Goal: Task Accomplishment & Management: Manage account settings

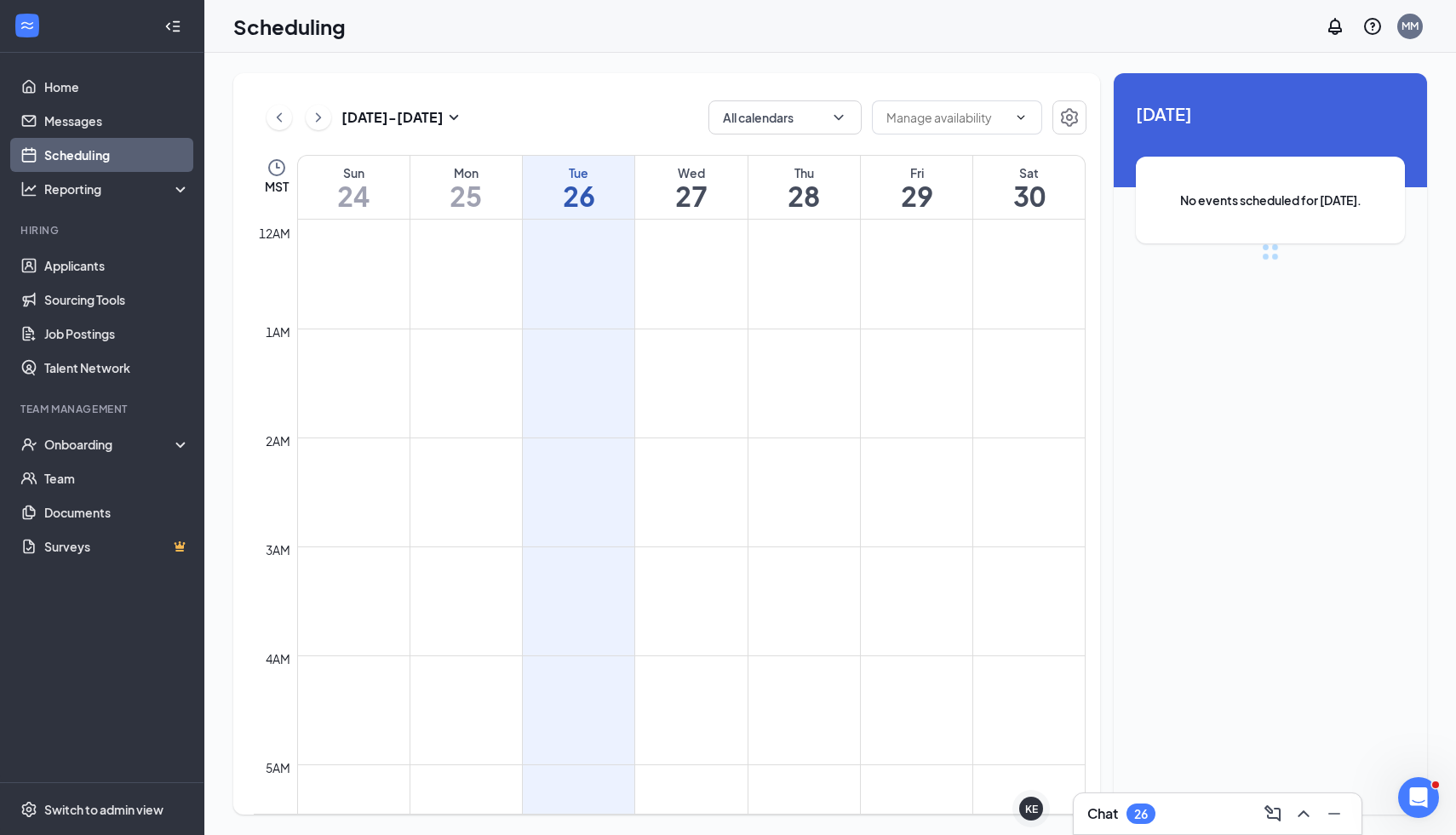
scroll to position [837, 0]
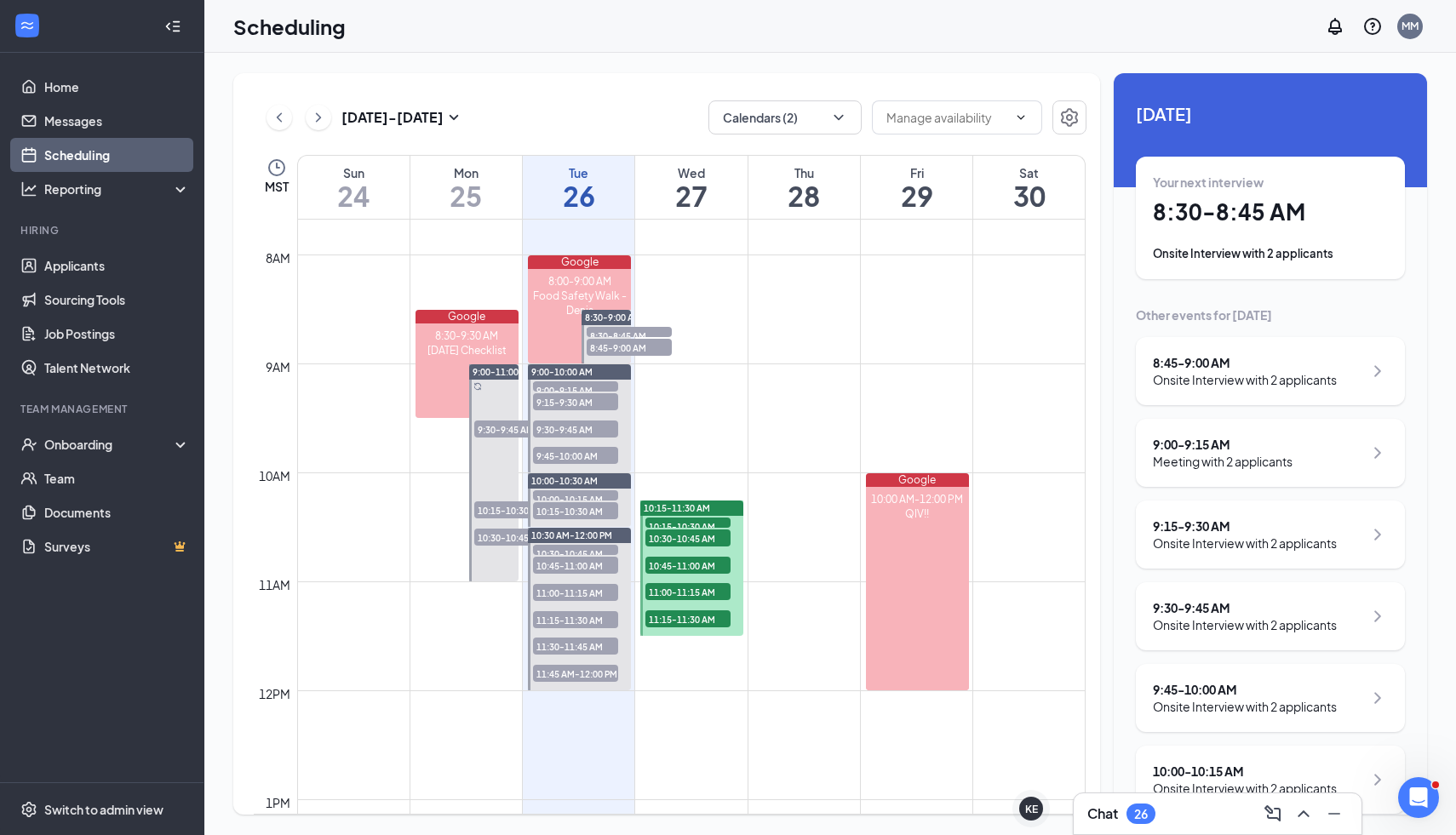
click at [733, 561] on div at bounding box center [692, 568] width 103 height 136
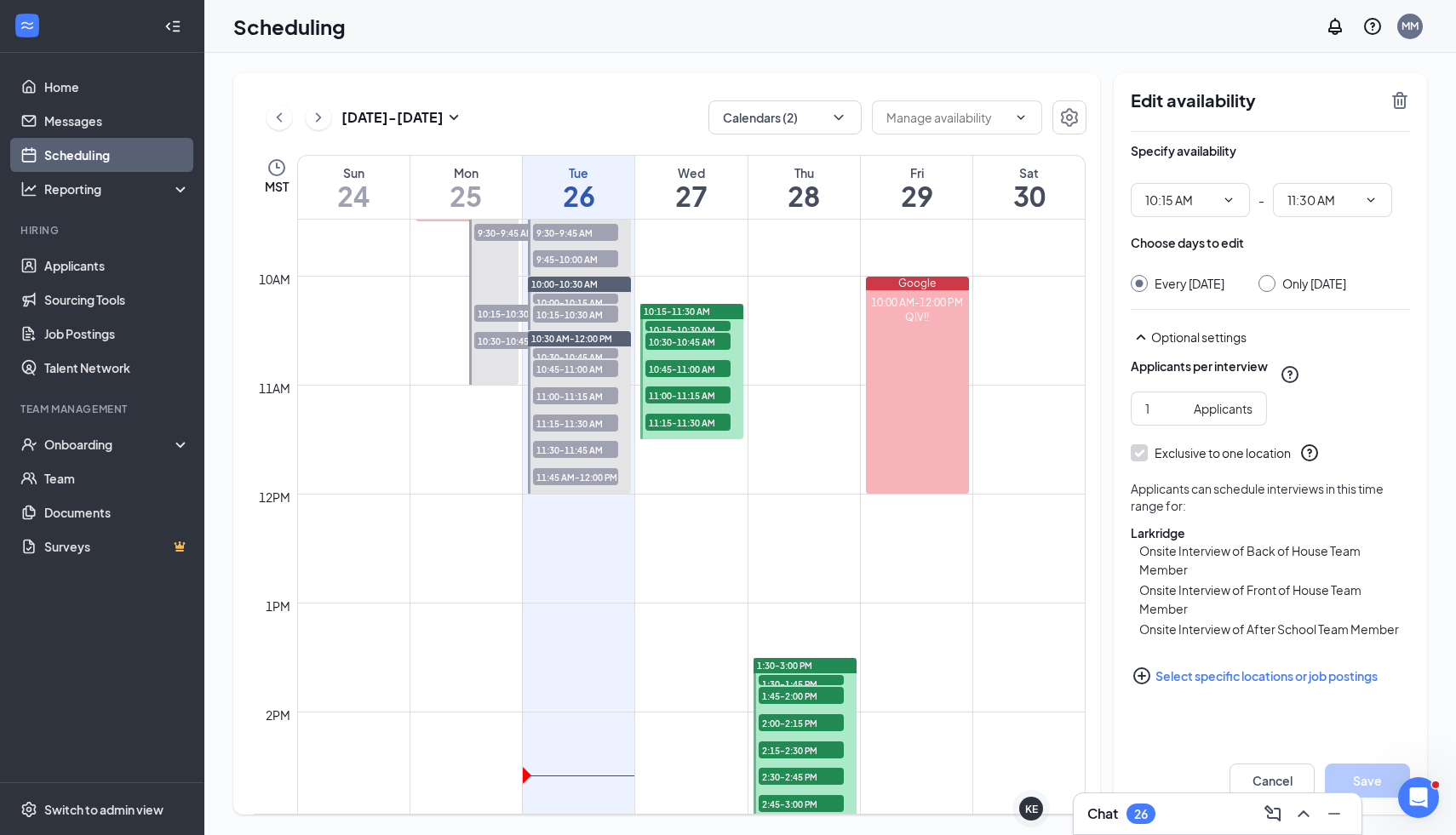
scroll to position [1044, 0]
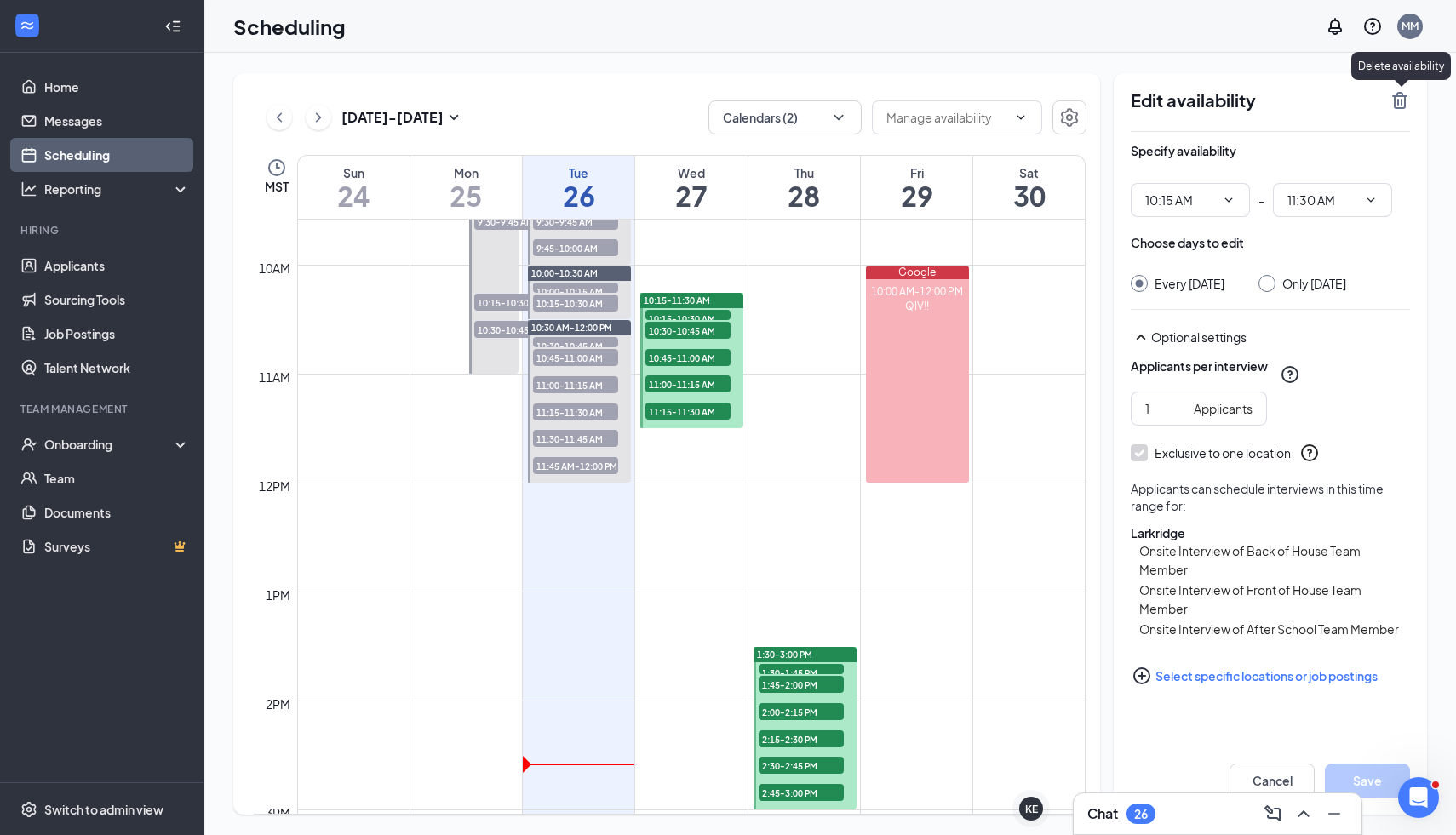
click at [1397, 96] on icon "TrashOutline" at bounding box center [1400, 101] width 16 height 17
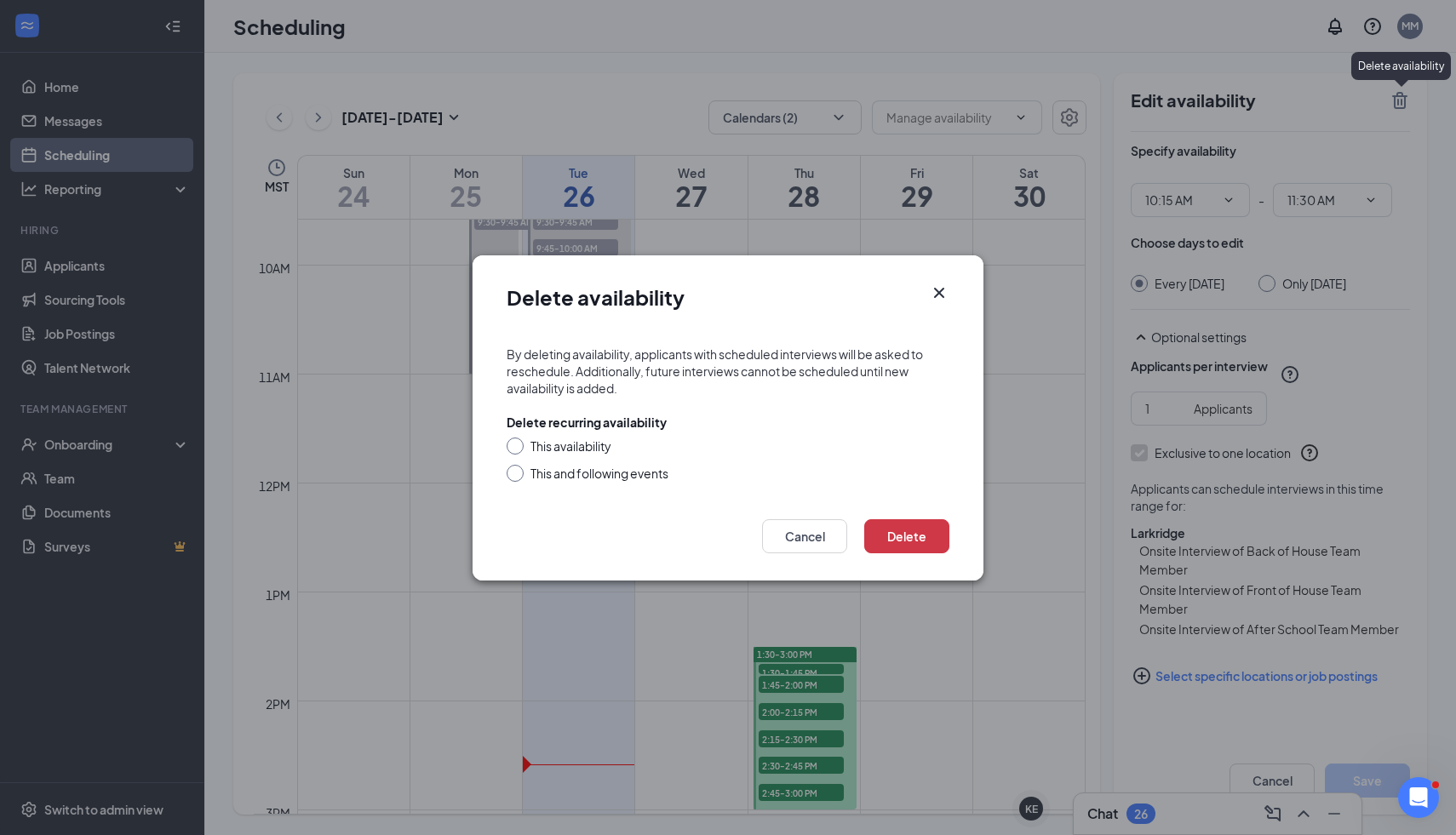
click at [514, 441] on input "This availability" at bounding box center [512, 443] width 12 height 12
radio input "true"
click at [915, 543] on button "Delete" at bounding box center [907, 535] width 85 height 34
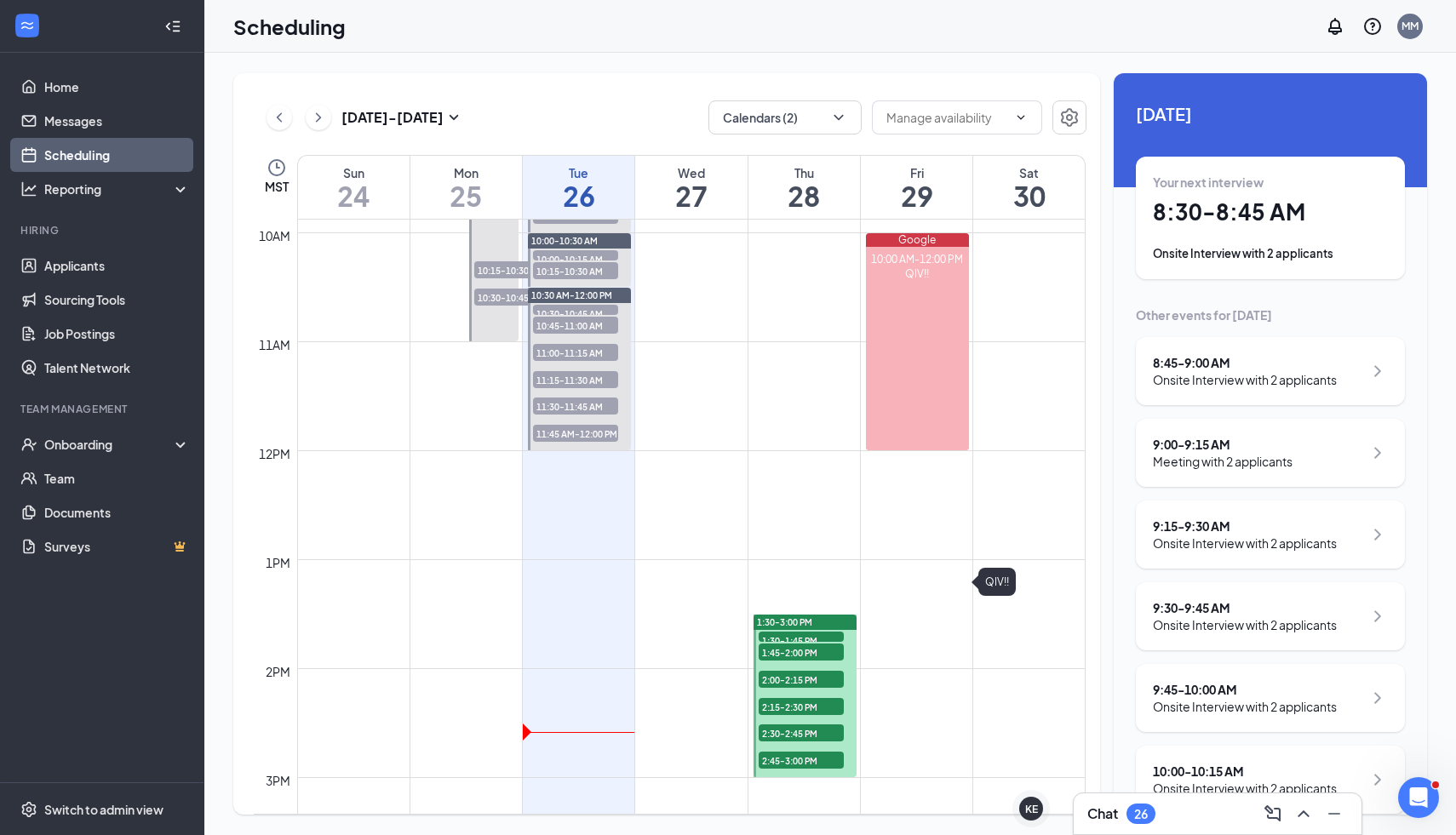
scroll to position [1169, 0]
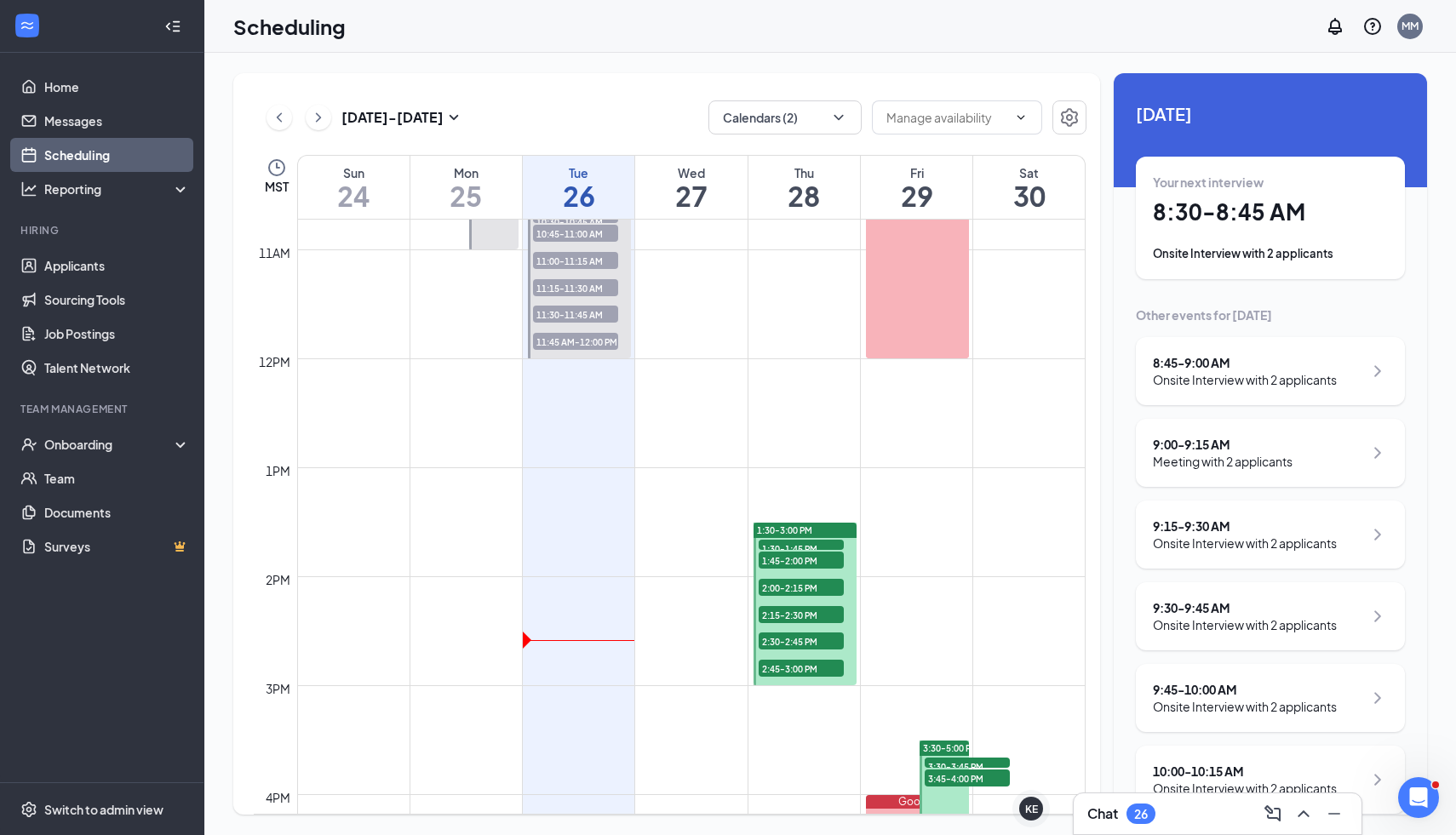
click at [845, 597] on div at bounding box center [805, 604] width 103 height 163
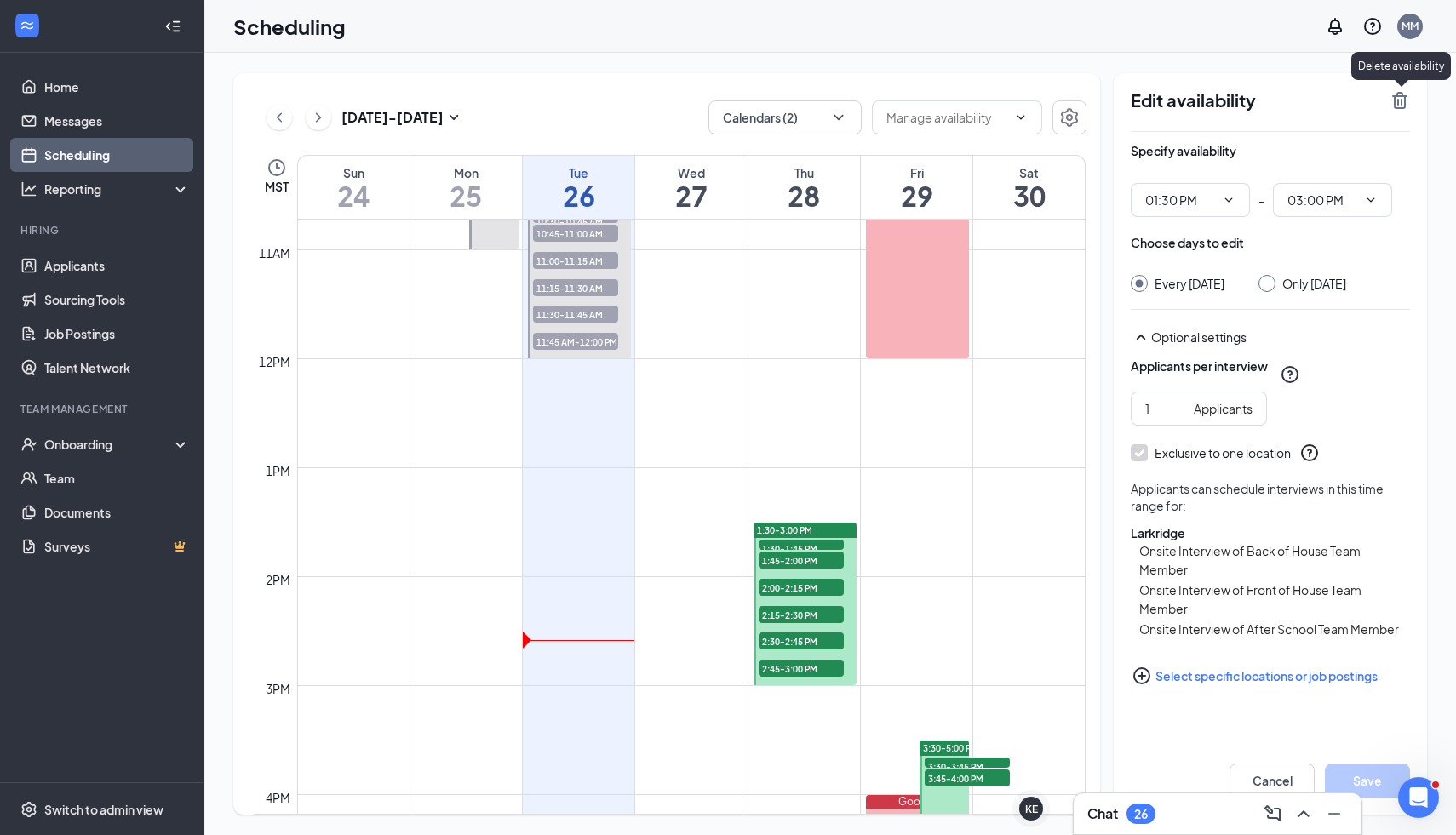
click at [1406, 99] on icon "TrashOutline" at bounding box center [1399, 100] width 20 height 20
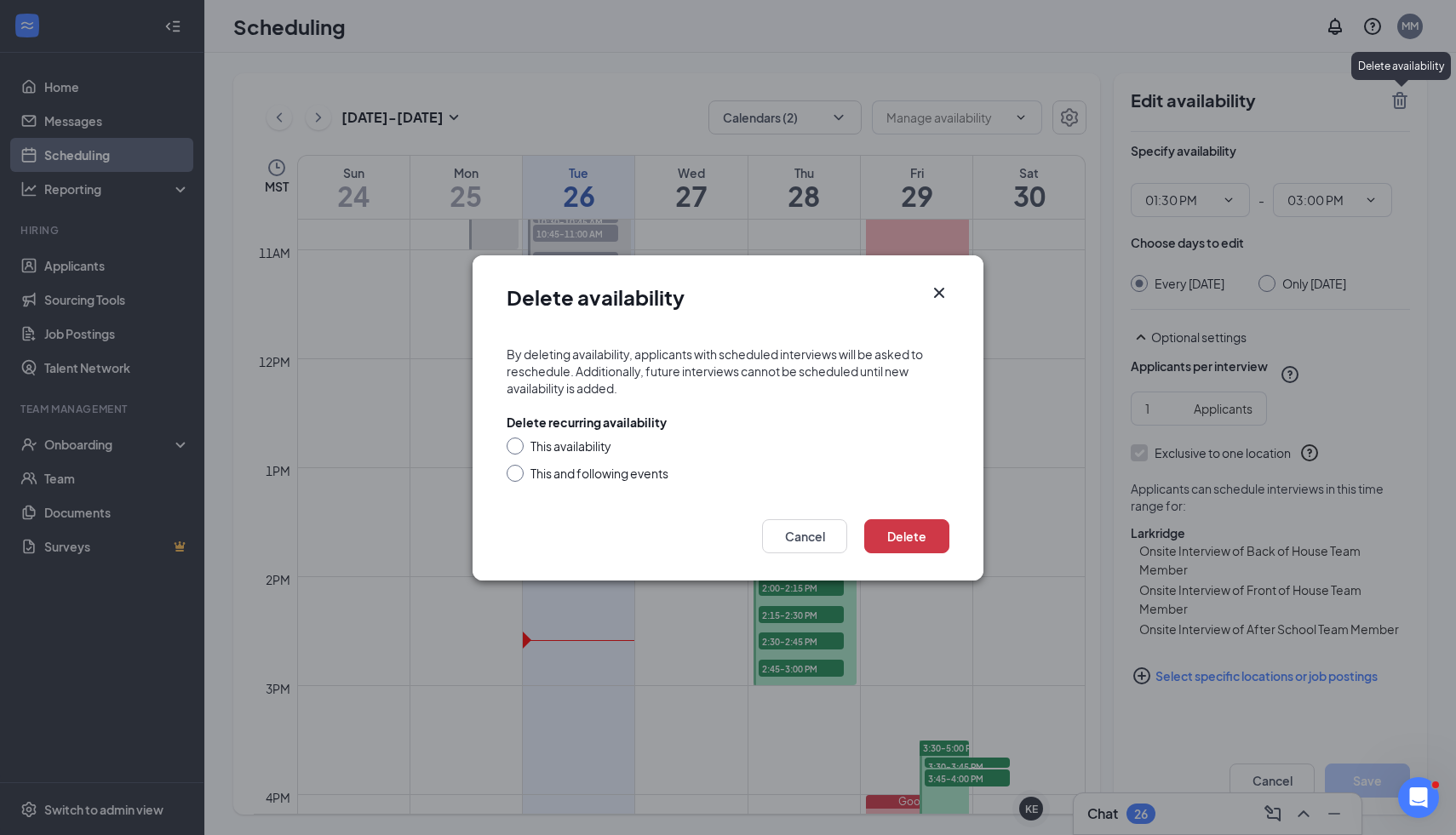
click at [512, 476] on div at bounding box center [515, 473] width 17 height 17
click at [511, 476] on input "This and following events" at bounding box center [512, 470] width 12 height 12
radio input "true"
click at [929, 533] on button "Delete" at bounding box center [907, 535] width 85 height 34
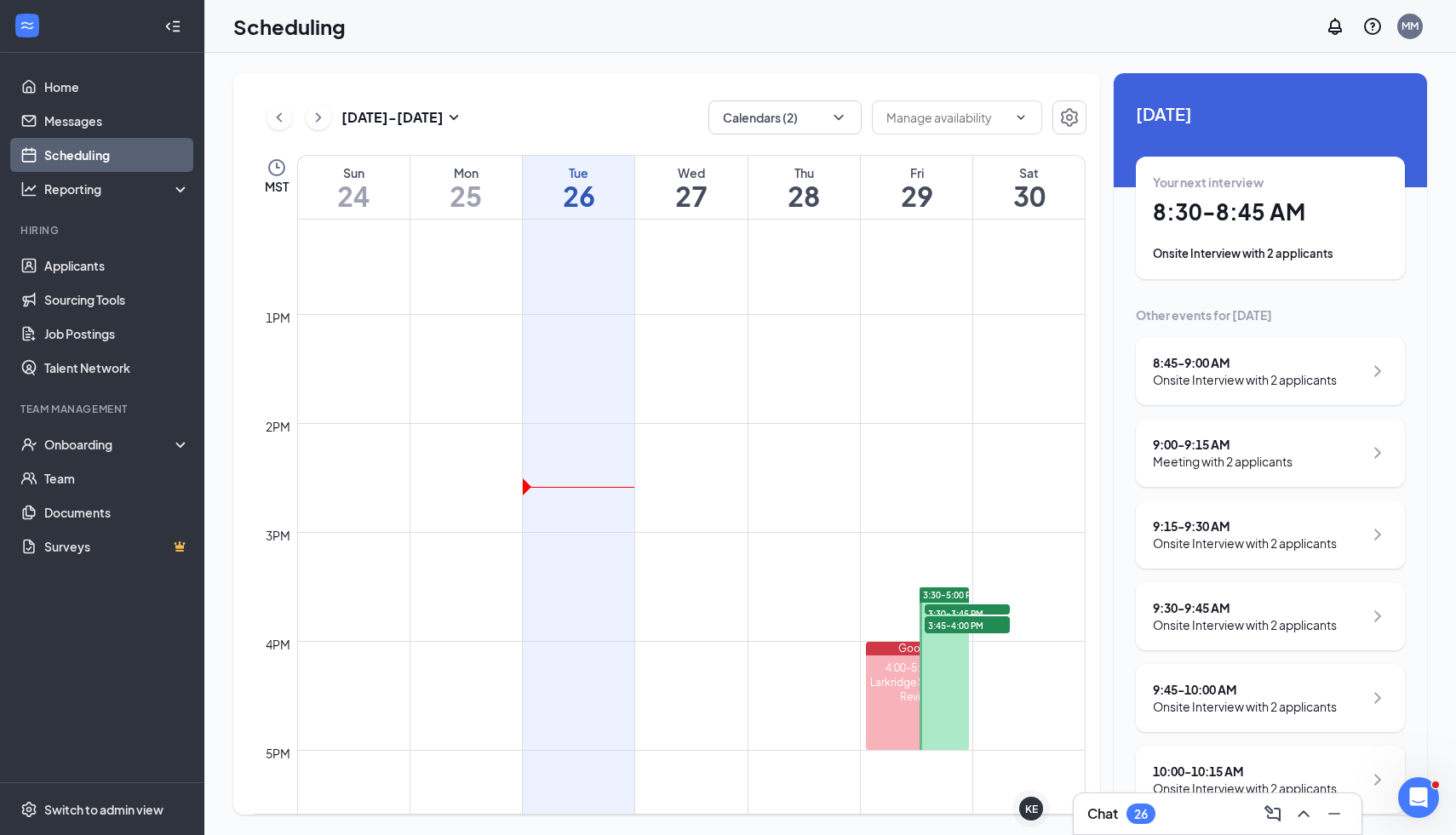
scroll to position [1325, 0]
click at [940, 667] on div at bounding box center [944, 666] width 49 height 163
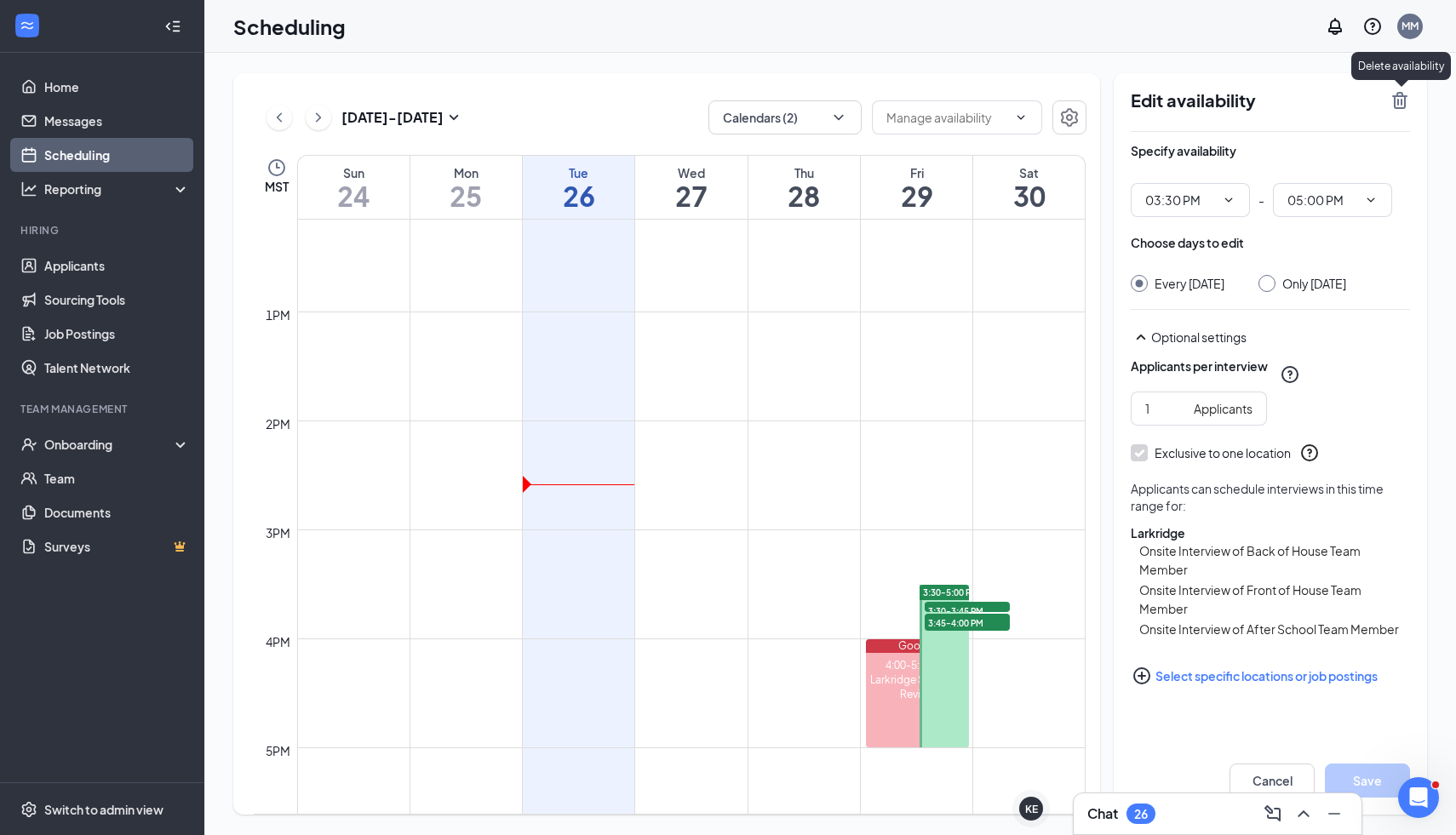
click at [1401, 104] on icon "TrashOutline" at bounding box center [1400, 101] width 16 height 17
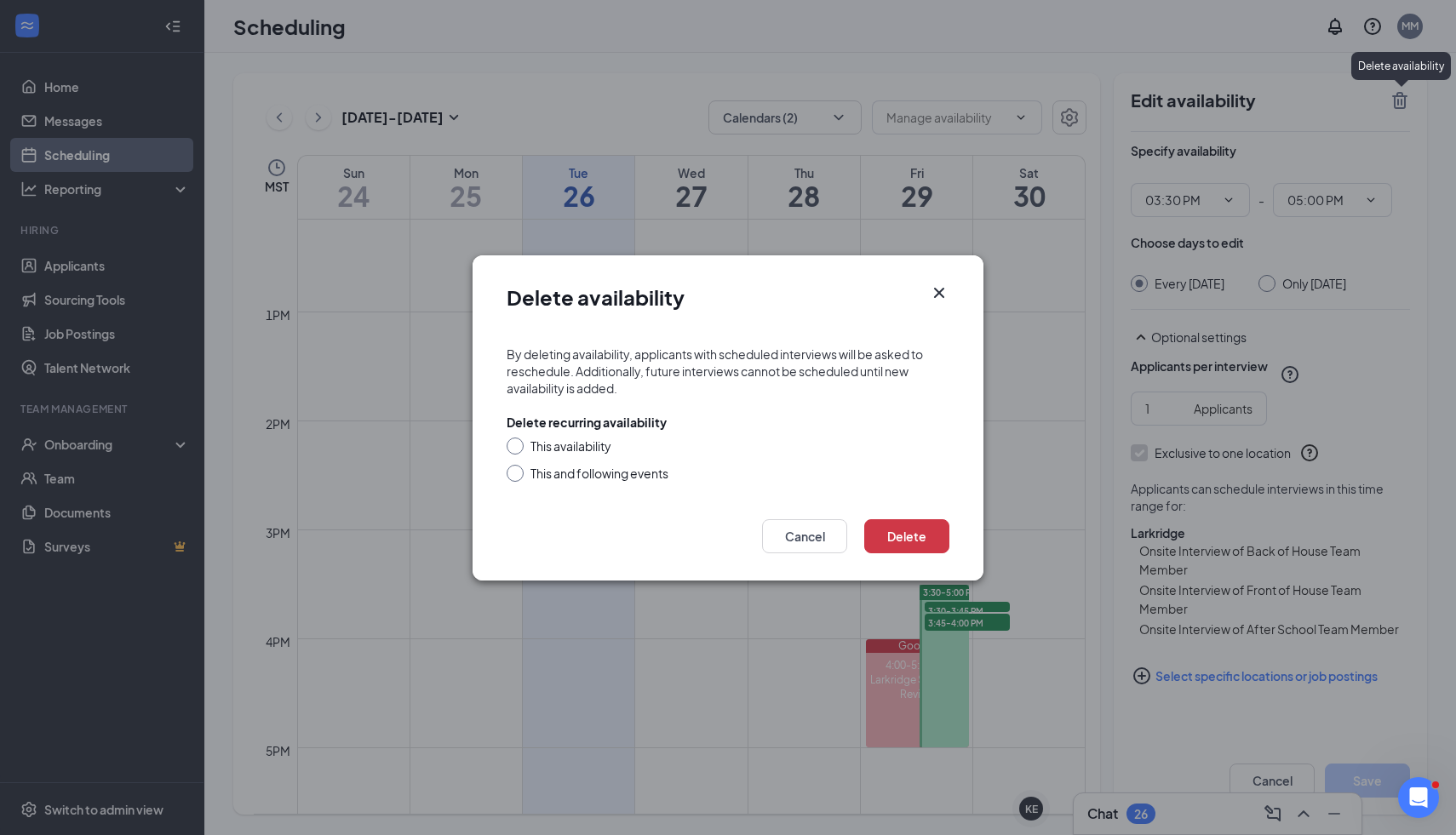
click at [504, 472] on form "By deleting availability, applicants with scheduled interviews will be asked to…" at bounding box center [728, 415] width 511 height 174
click at [518, 473] on input "This and following events" at bounding box center [512, 470] width 12 height 12
radio input "true"
click at [908, 545] on button "Delete" at bounding box center [907, 535] width 85 height 34
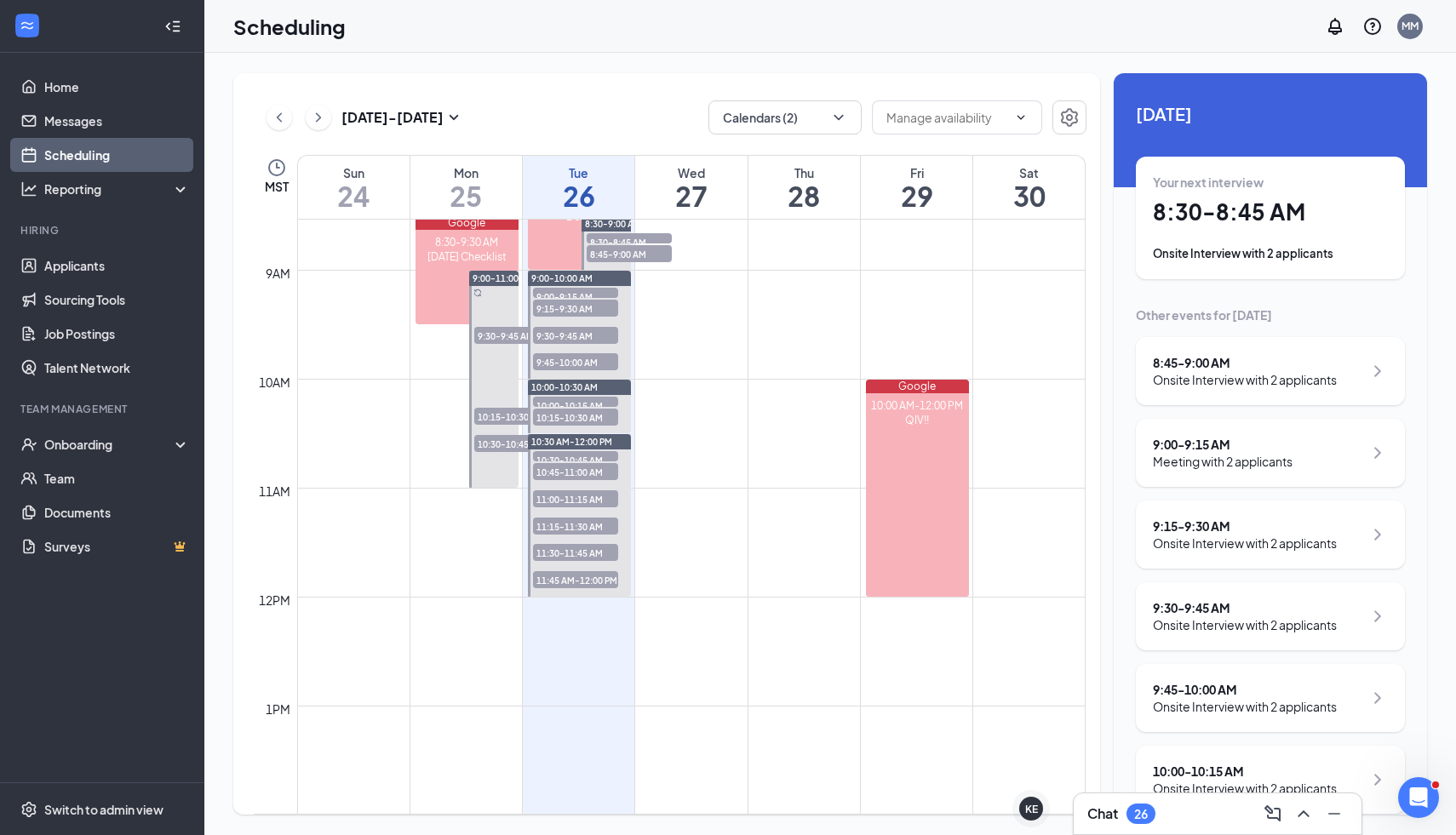
scroll to position [816, 0]
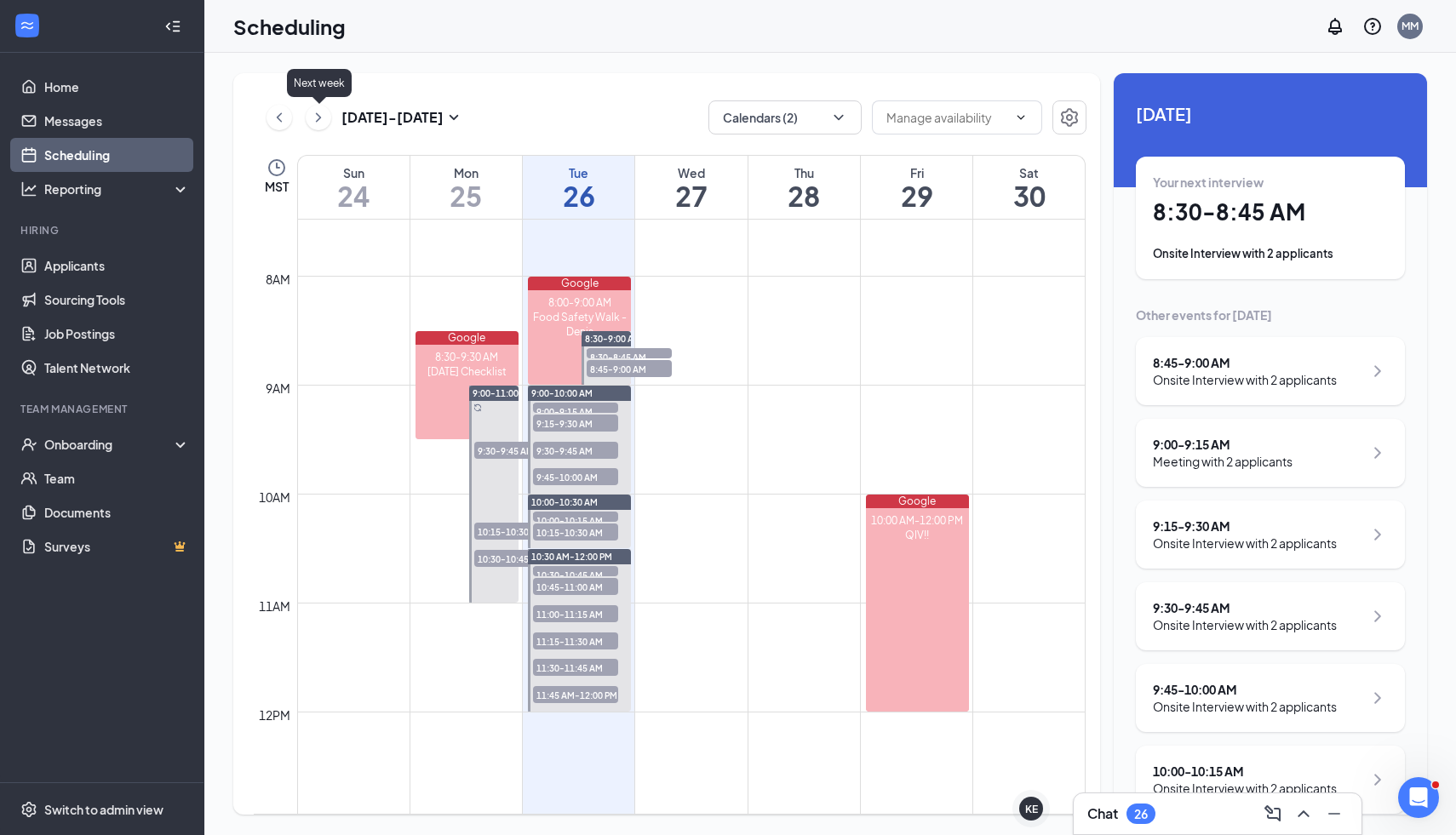
click at [320, 123] on icon "ChevronRight" at bounding box center [318, 117] width 17 height 20
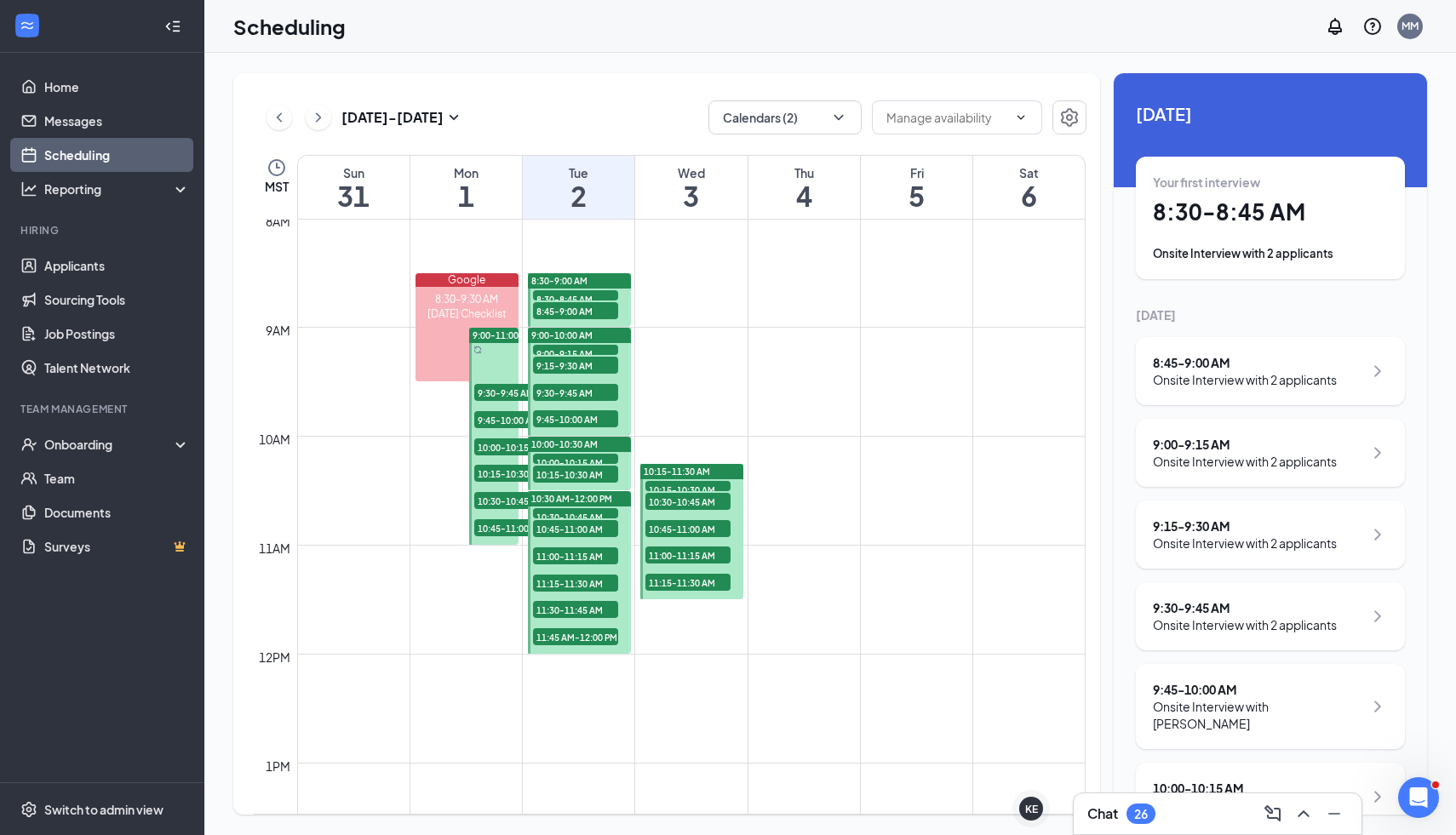
scroll to position [892, 0]
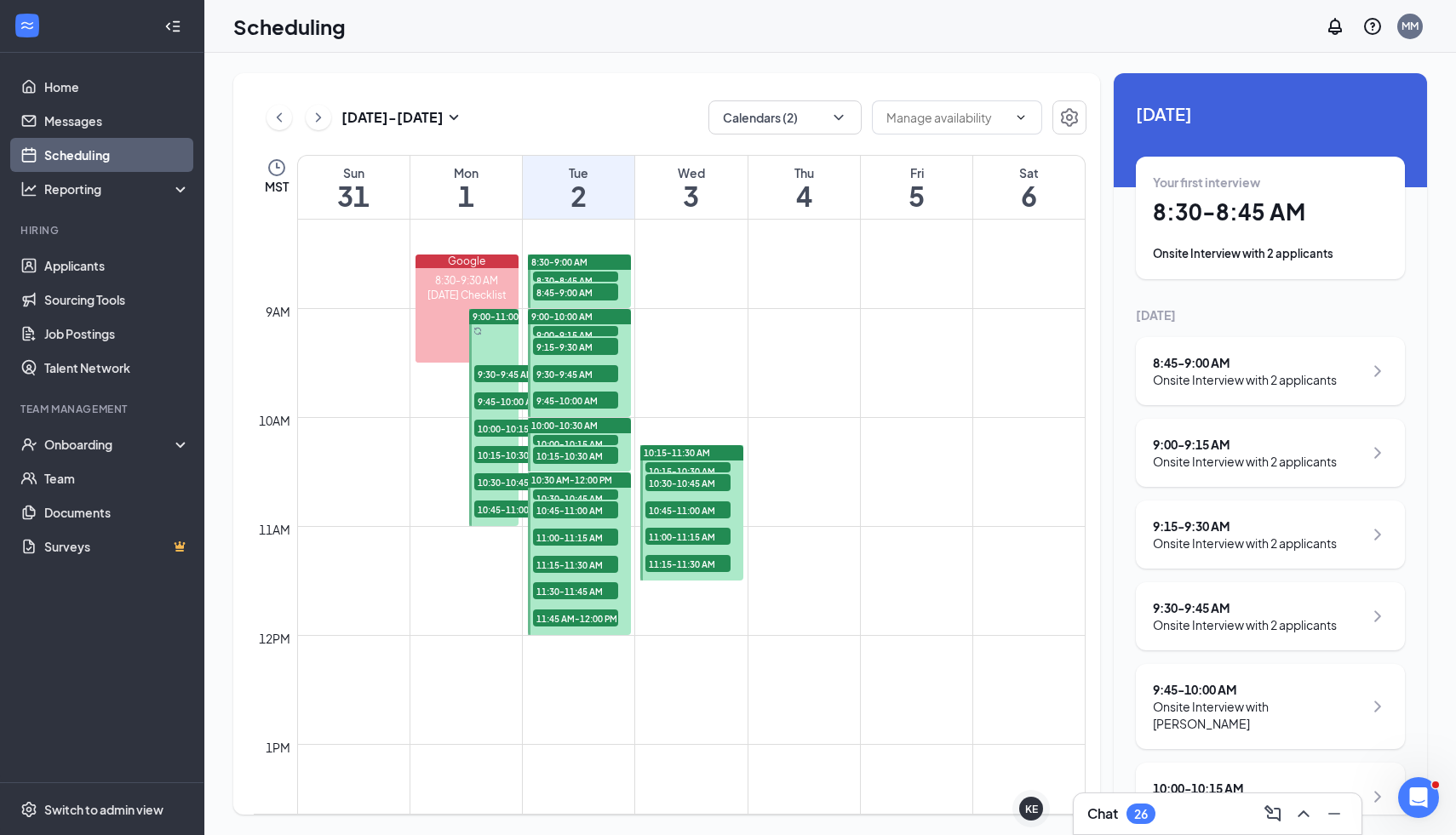
click at [498, 338] on div at bounding box center [494, 418] width 49 height 217
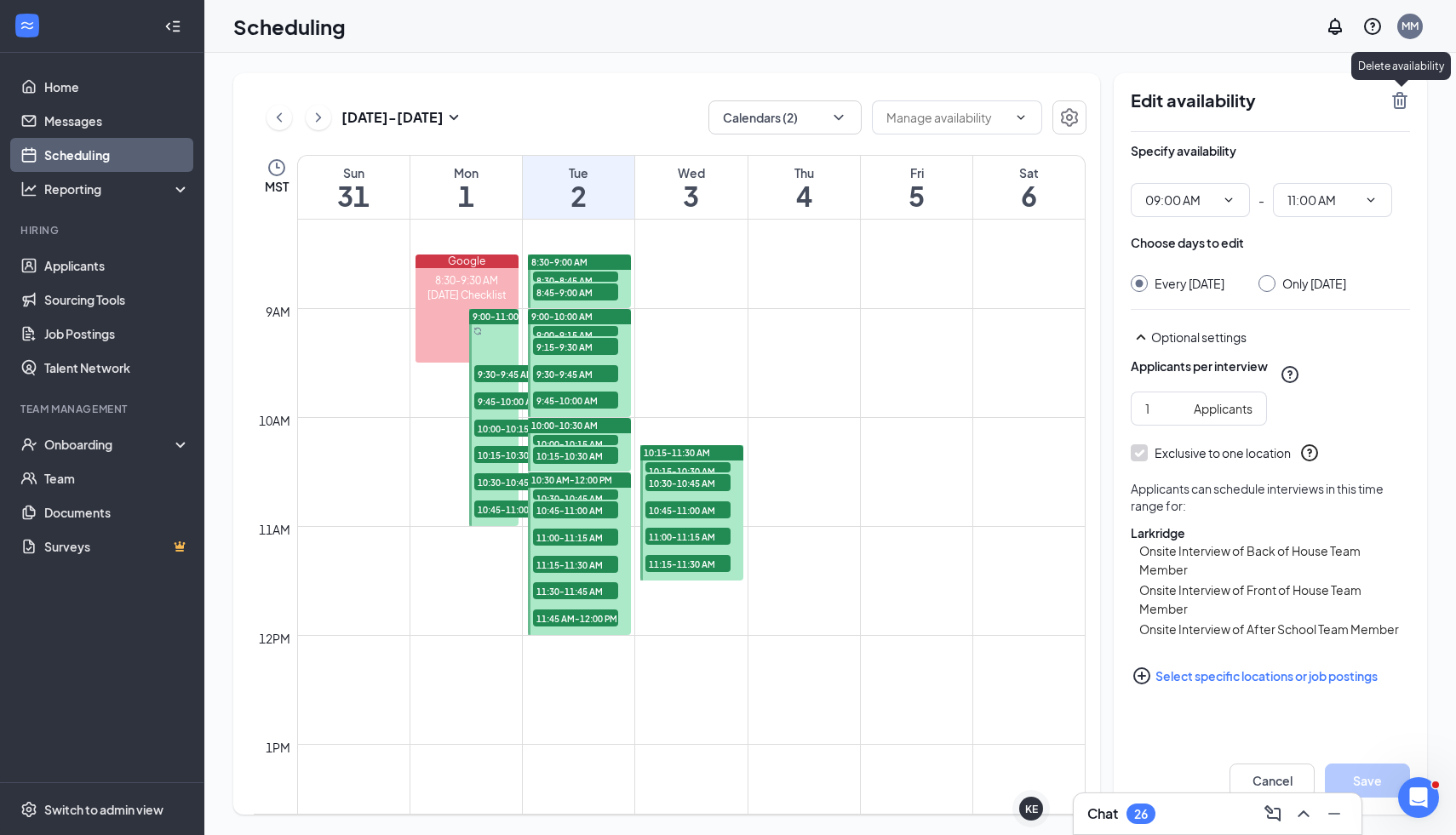
click at [1407, 95] on icon "TrashOutline" at bounding box center [1399, 100] width 20 height 20
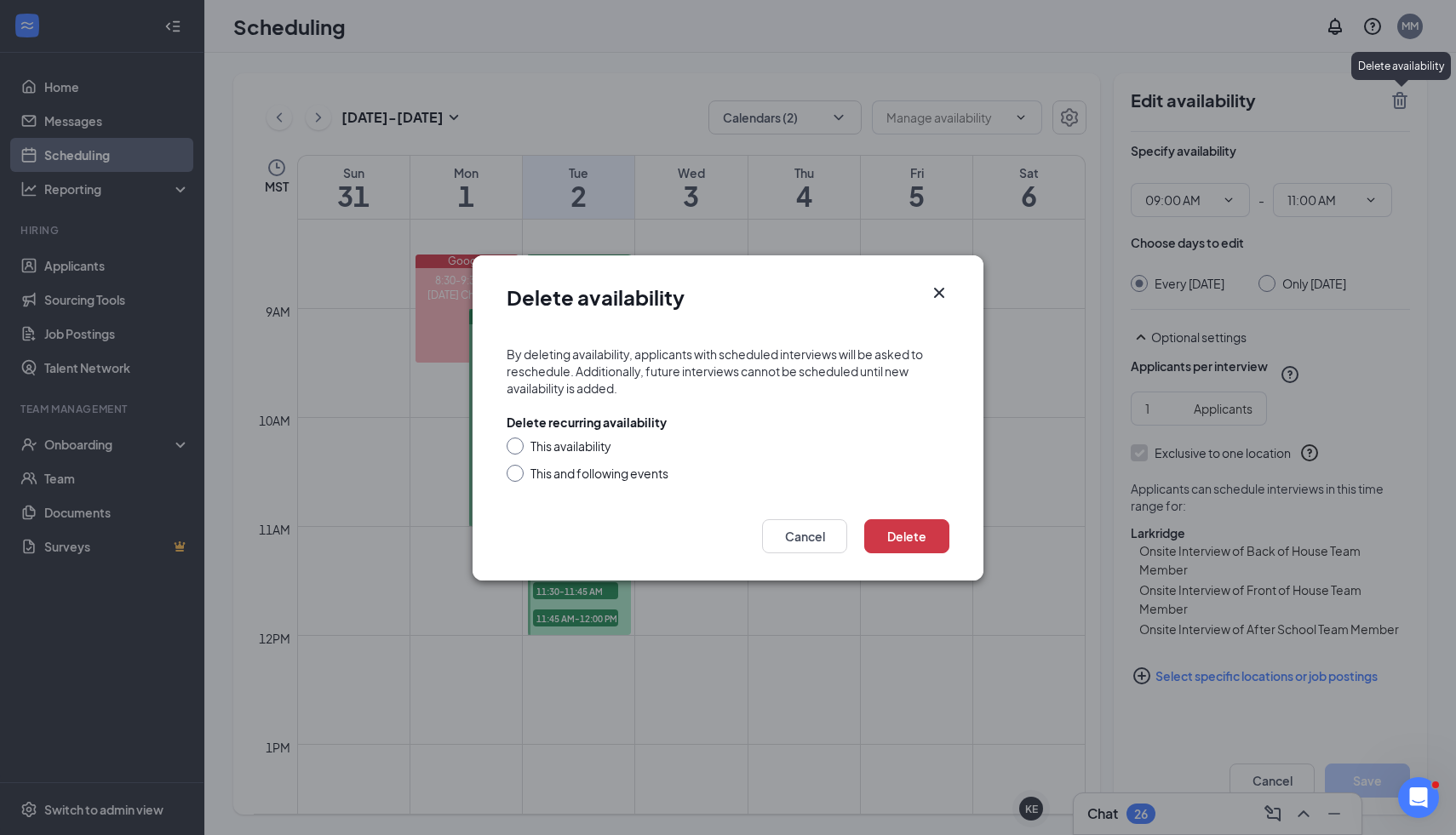
click at [517, 473] on input "This and following events" at bounding box center [512, 470] width 12 height 12
radio input "true"
click at [900, 535] on button "Delete" at bounding box center [907, 535] width 85 height 34
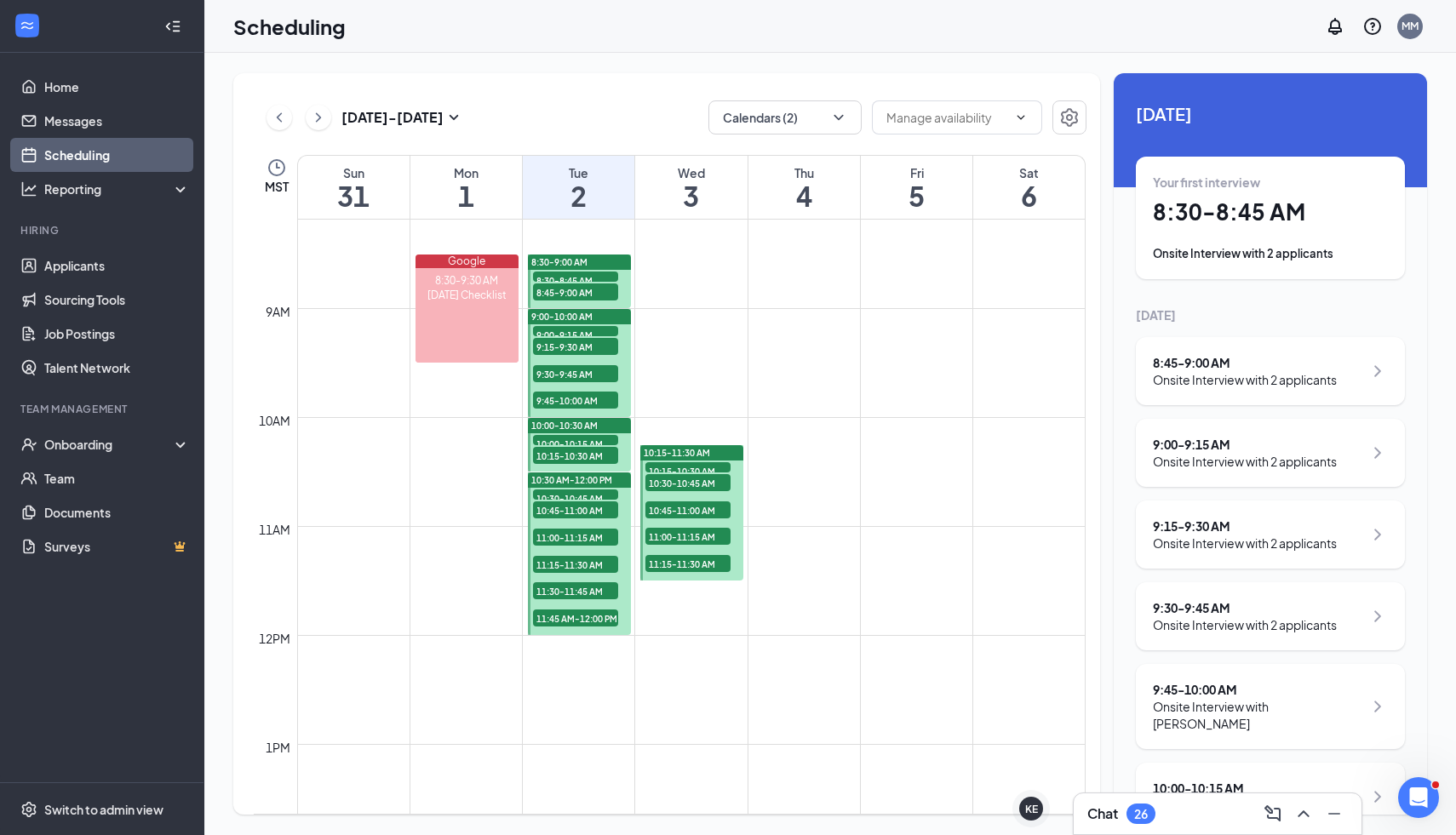
click at [623, 340] on div at bounding box center [579, 363] width 103 height 108
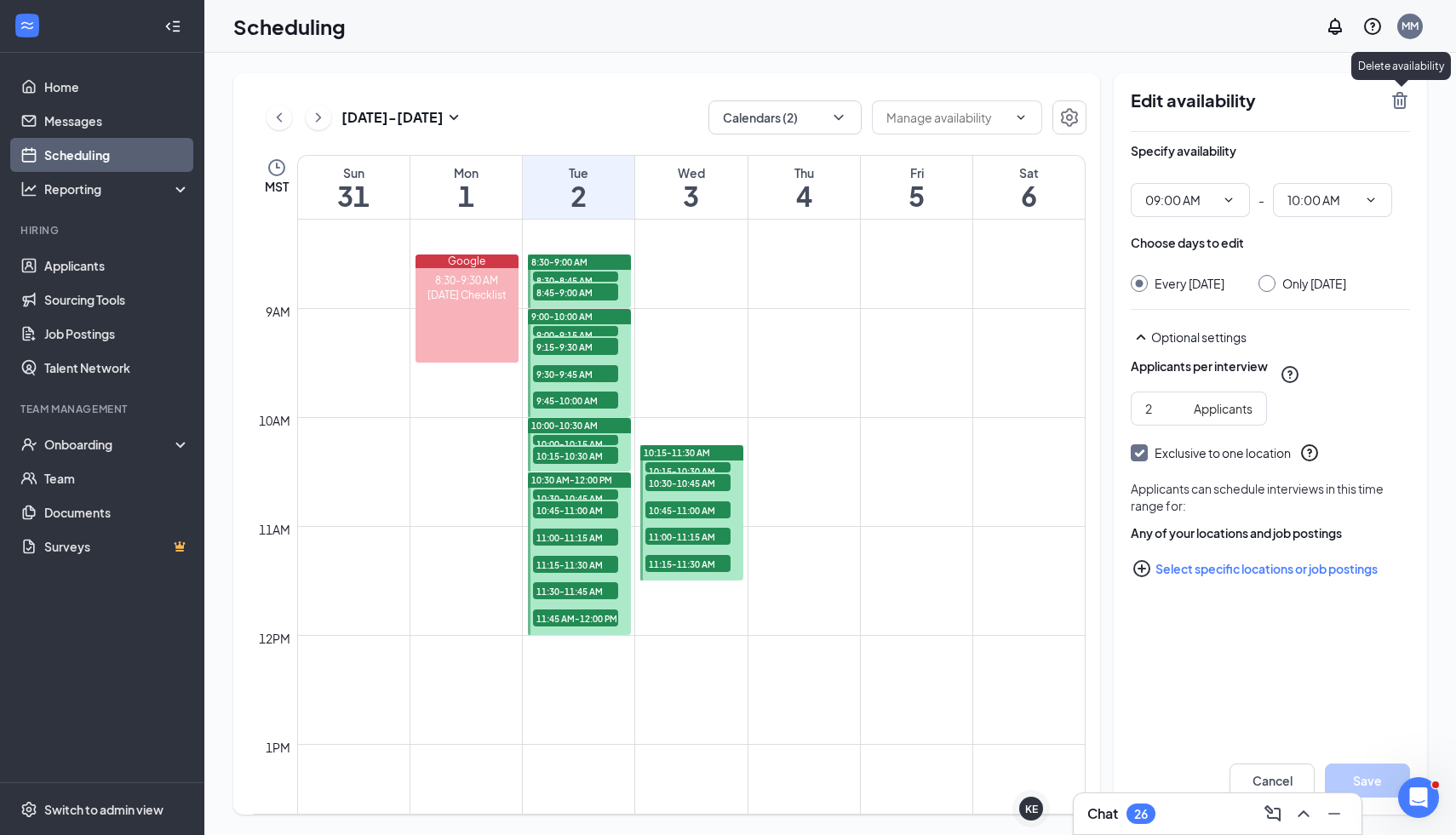
click at [1407, 102] on icon "TrashOutline" at bounding box center [1399, 100] width 20 height 20
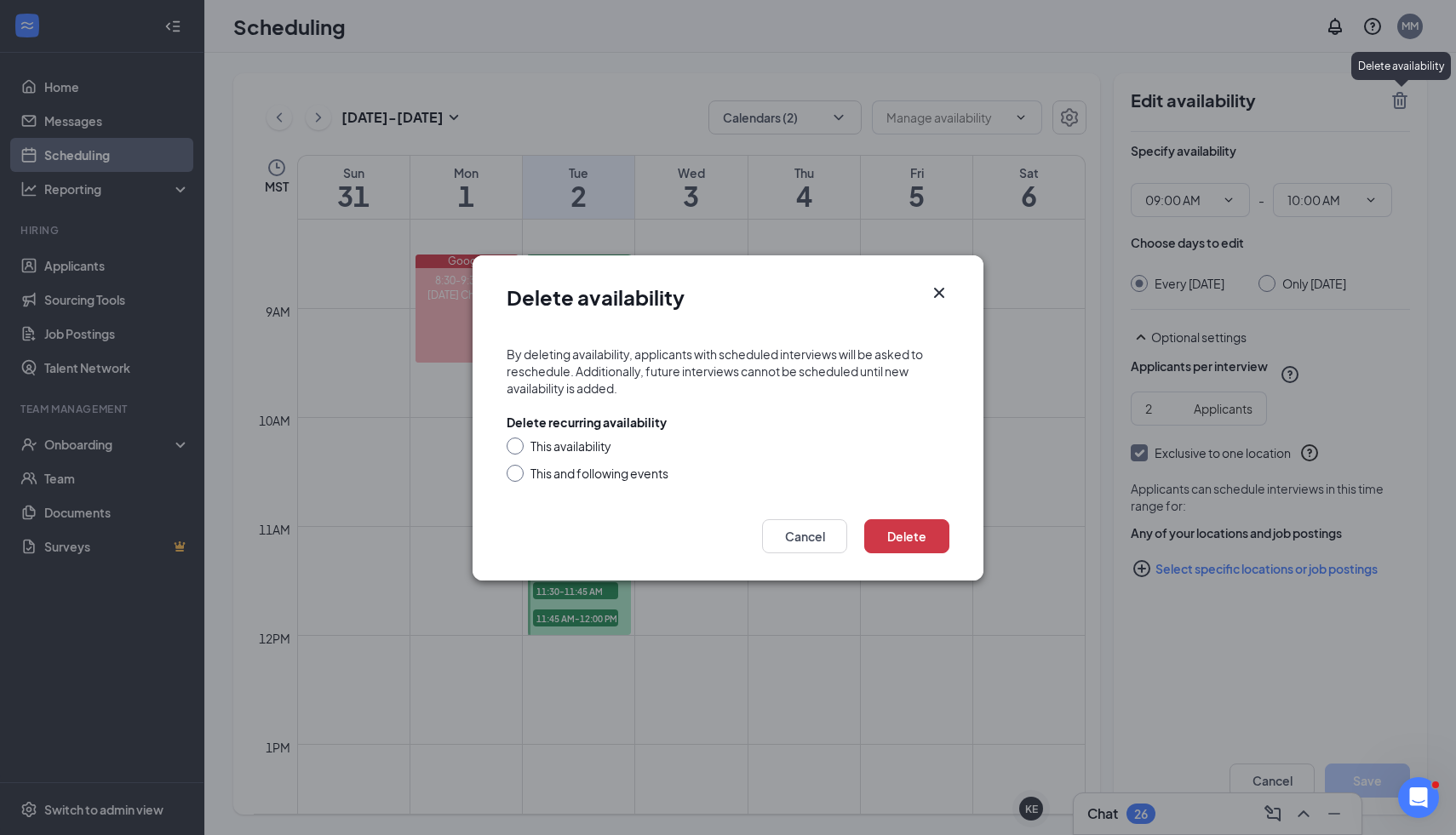
click at [514, 473] on input "This and following events" at bounding box center [512, 470] width 12 height 12
radio input "true"
click at [896, 541] on button "Delete" at bounding box center [907, 535] width 85 height 34
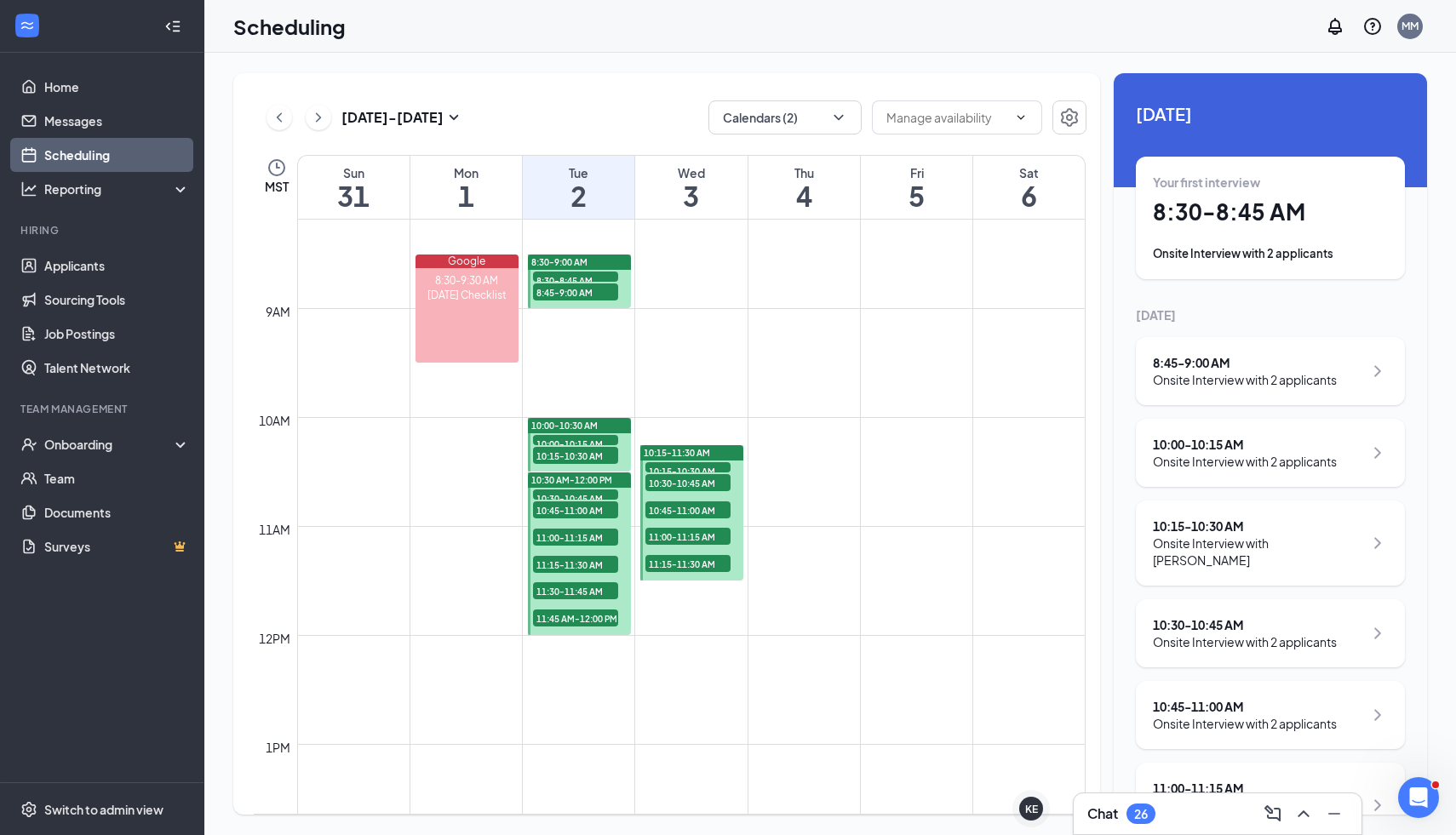
click at [630, 293] on div at bounding box center [579, 280] width 103 height 53
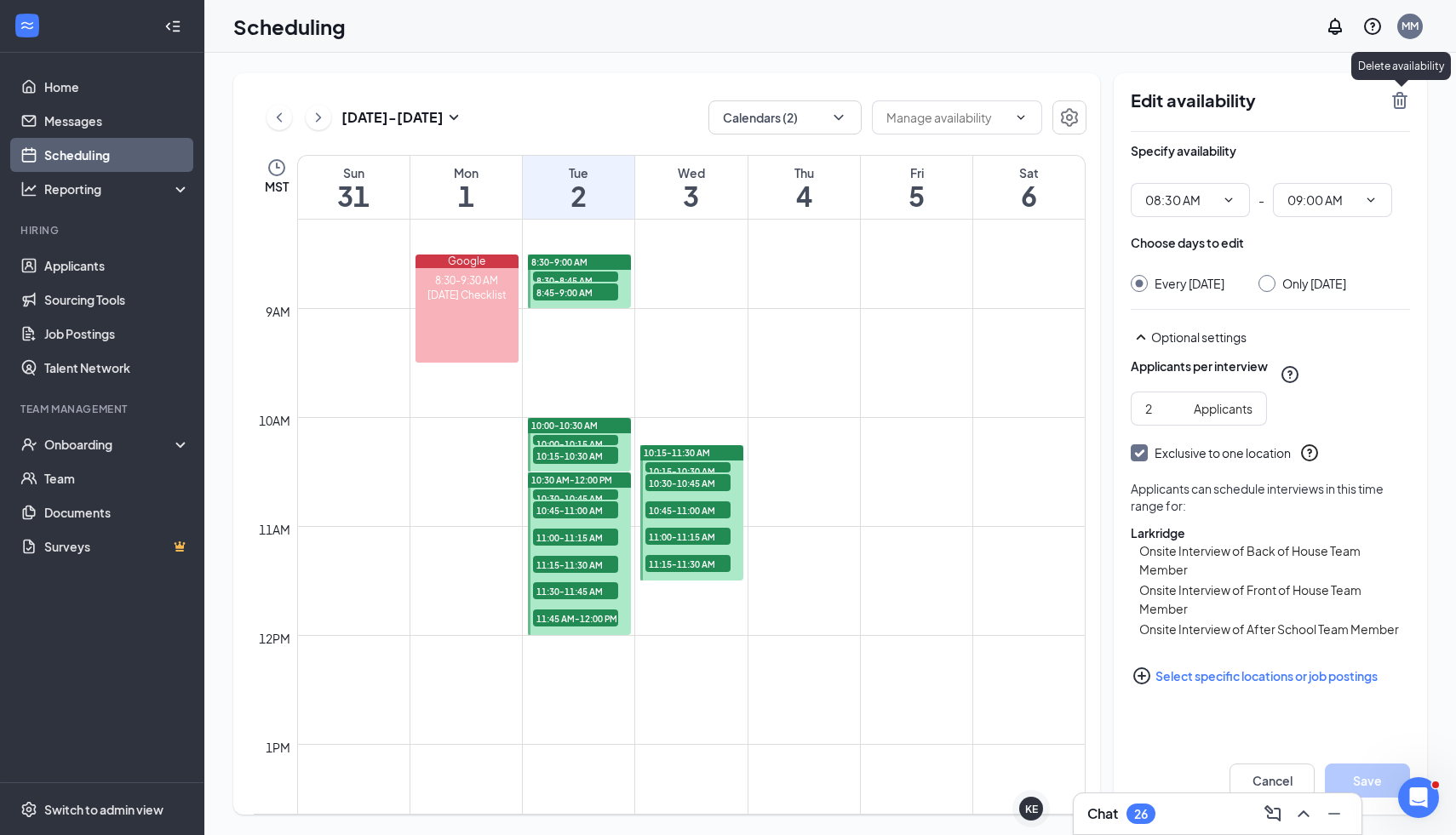
click at [1398, 107] on icon "TrashOutline" at bounding box center [1399, 100] width 20 height 20
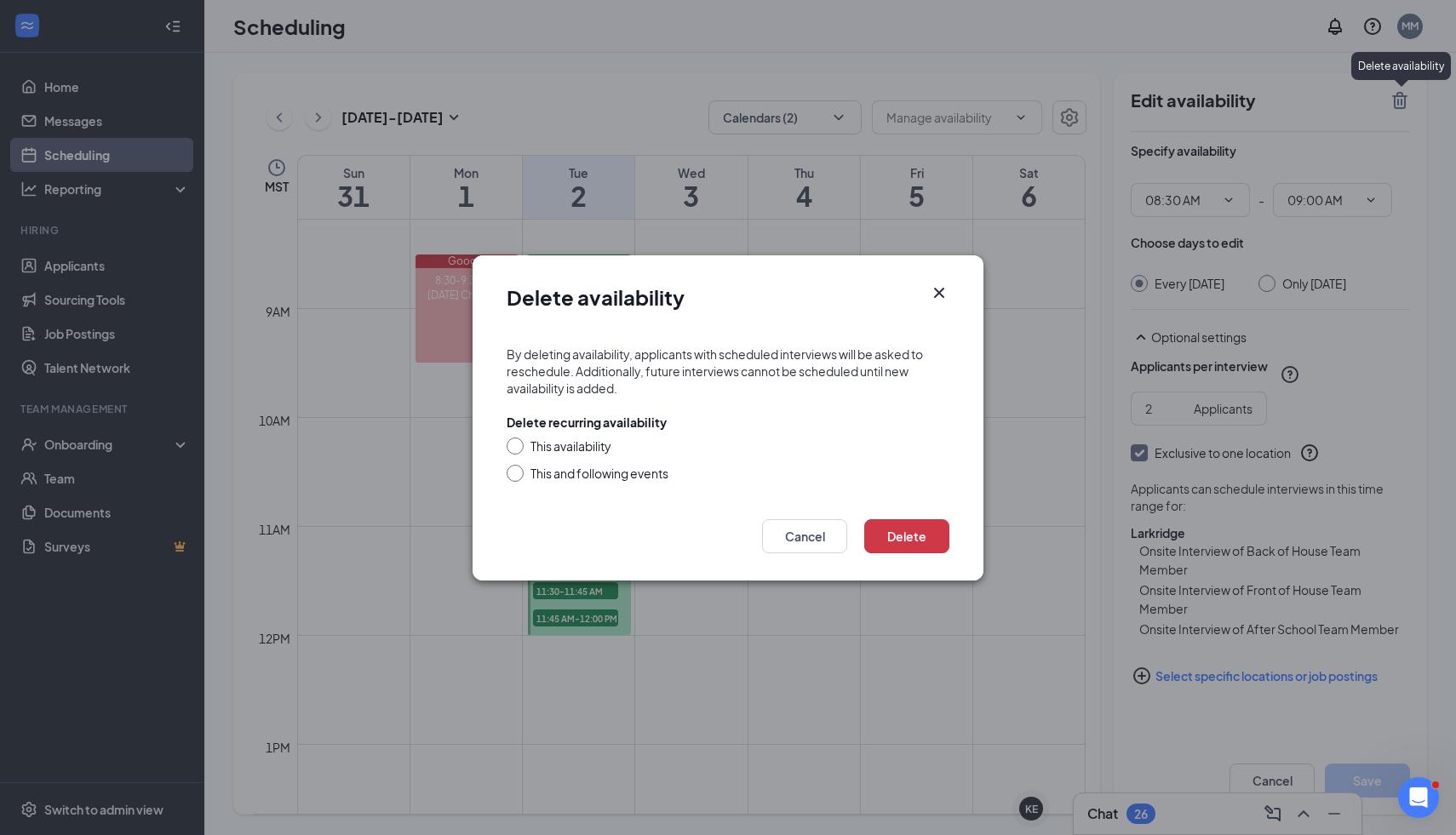
click at [515, 471] on input "This and following events" at bounding box center [512, 470] width 12 height 12
radio input "true"
click at [873, 546] on button "Delete" at bounding box center [907, 535] width 85 height 34
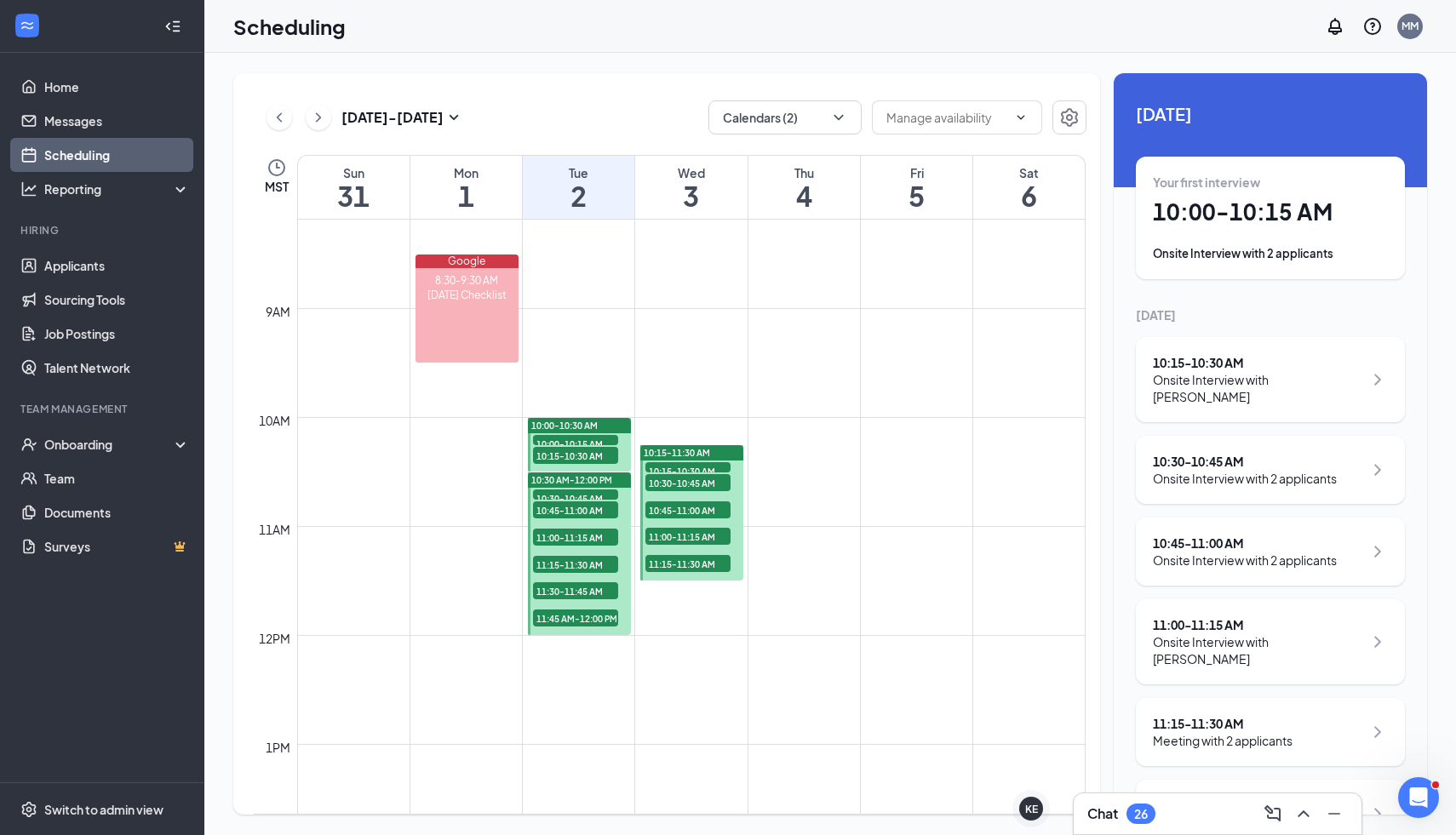
click at [625, 452] on div at bounding box center [579, 444] width 103 height 53
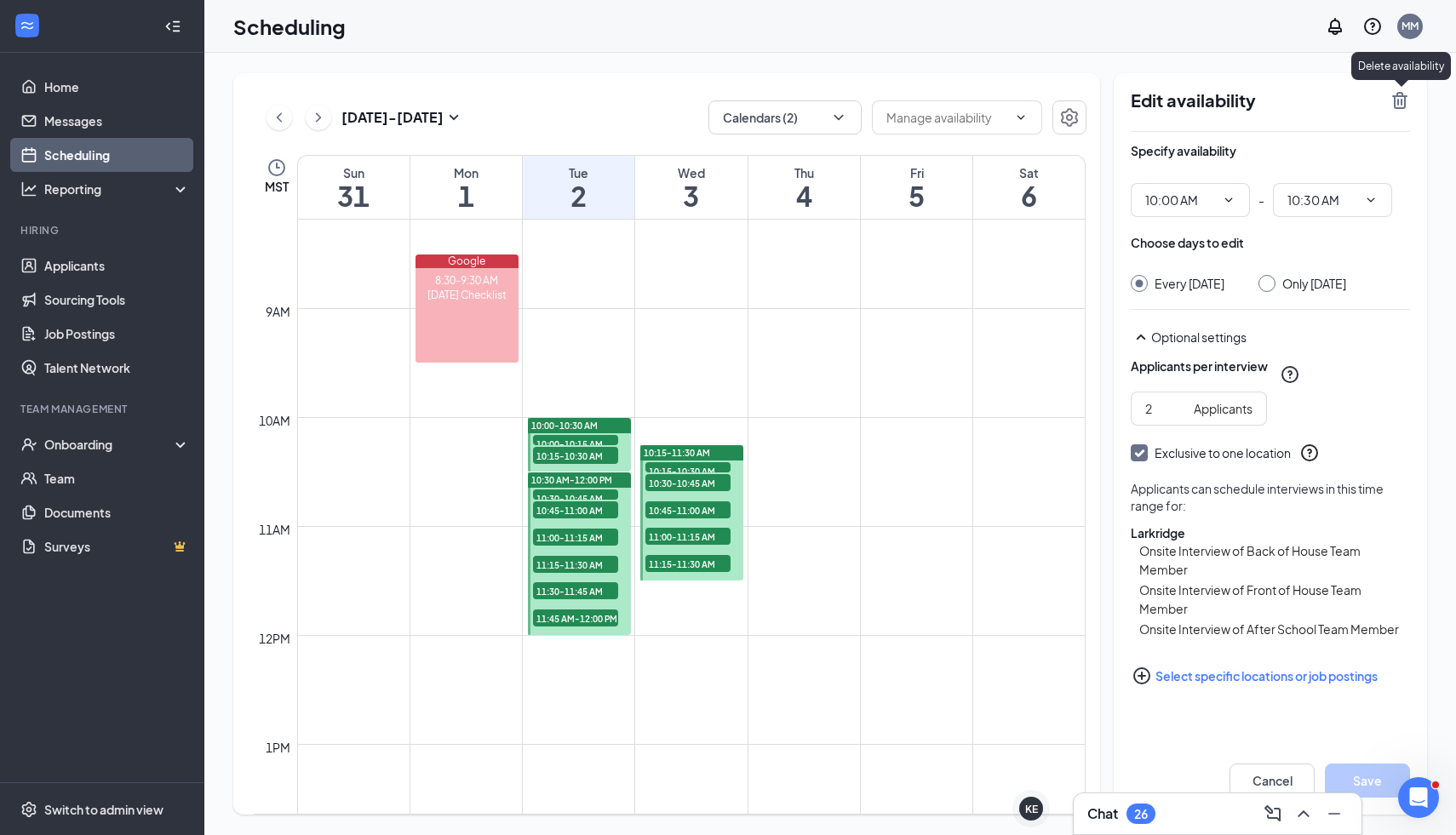
click at [1400, 96] on icon "TrashOutline" at bounding box center [1400, 101] width 16 height 17
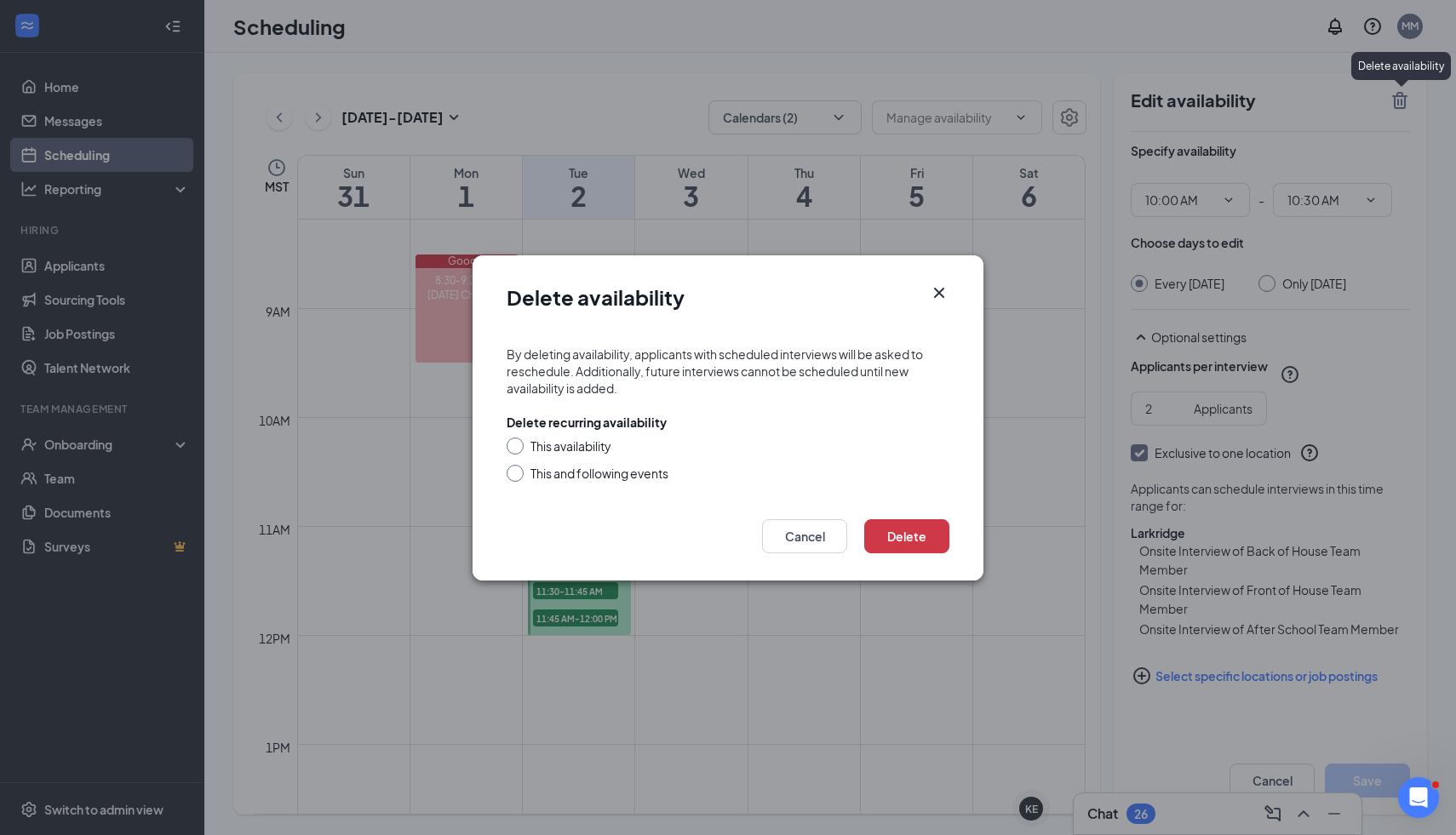
click at [517, 476] on input "This and following events" at bounding box center [512, 470] width 12 height 12
radio input "true"
click at [888, 537] on button "Delete" at bounding box center [907, 535] width 85 height 34
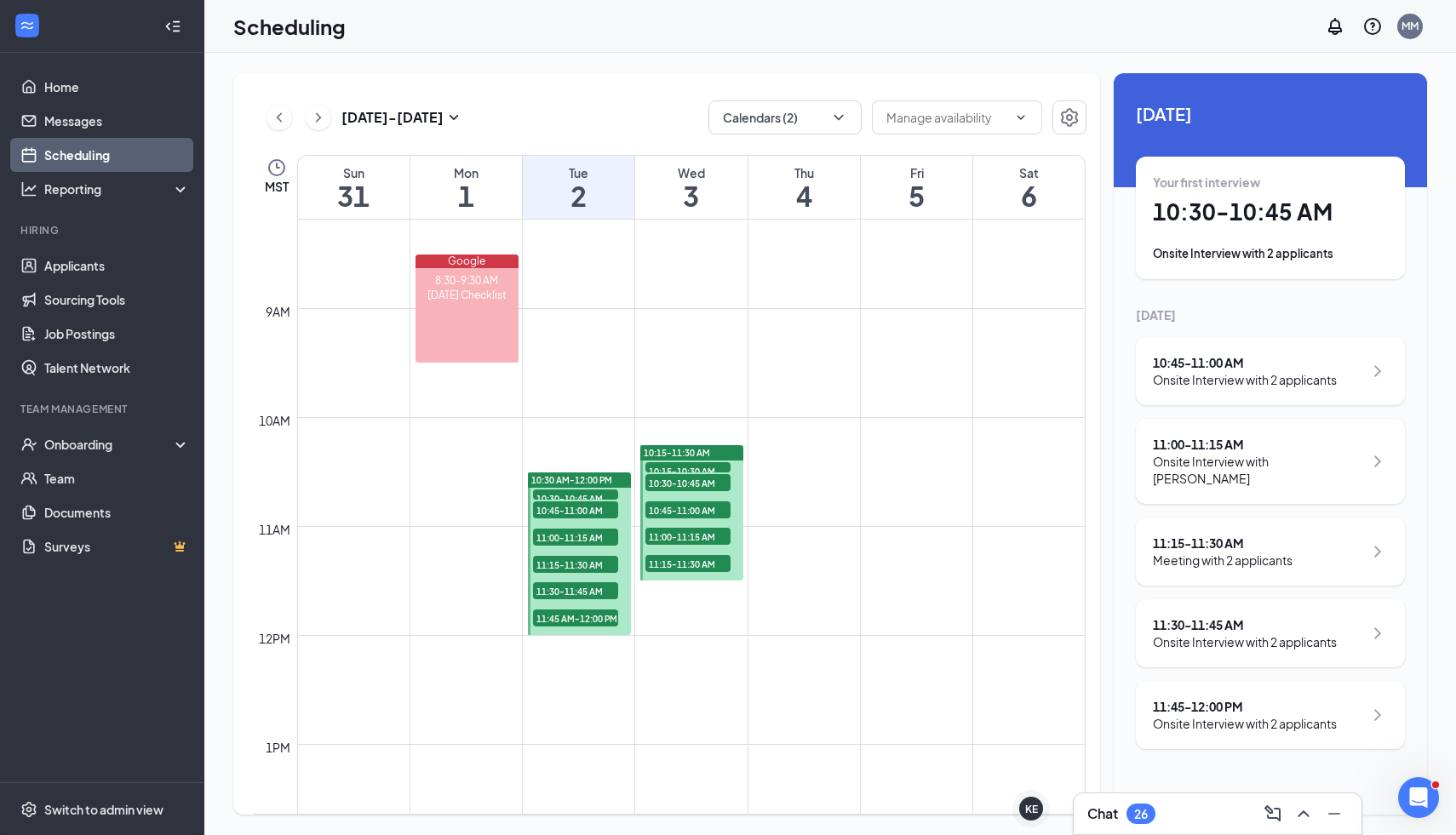
click at [625, 558] on div at bounding box center [579, 554] width 103 height 163
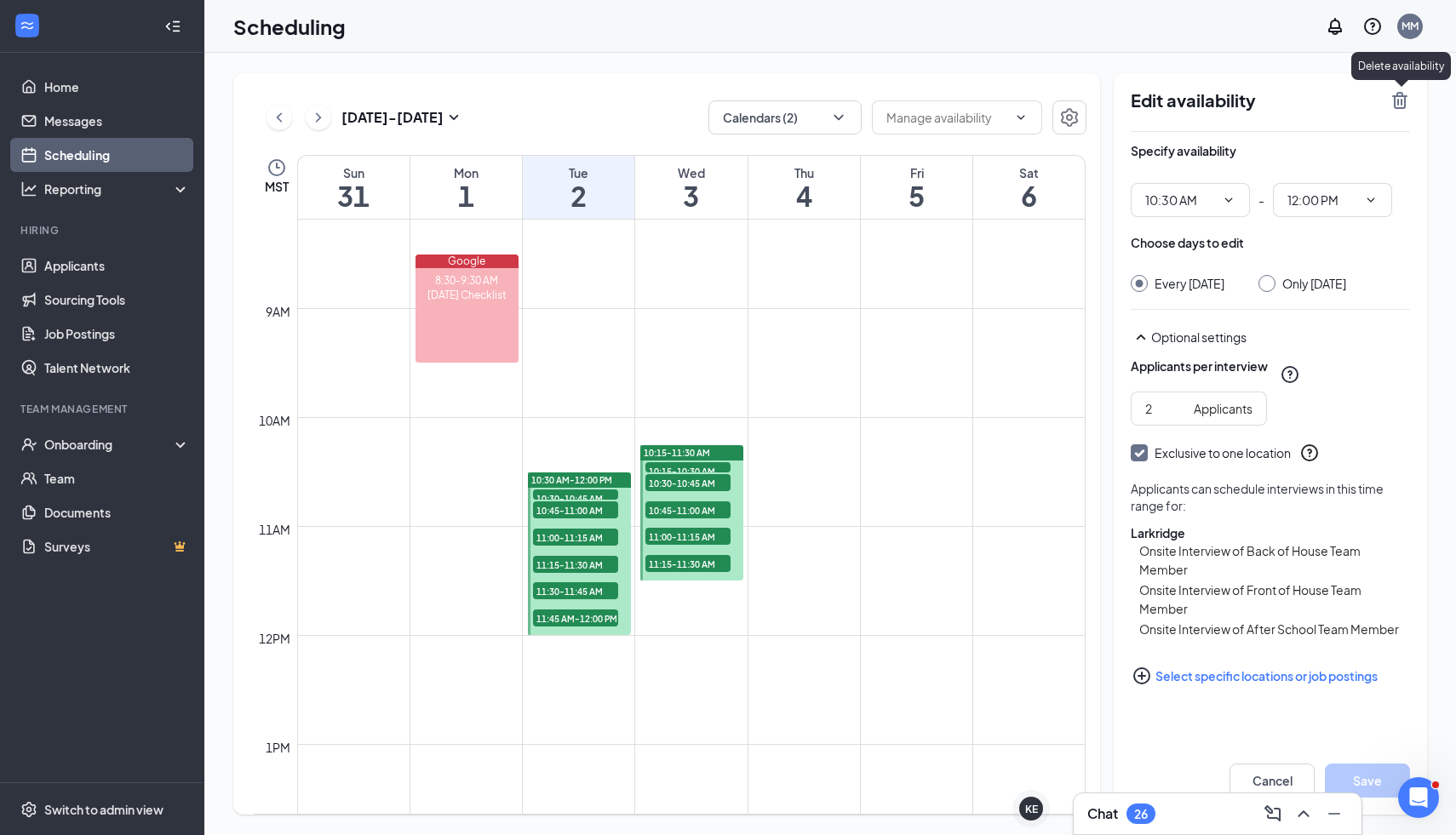
click at [1403, 94] on icon "TrashOutline" at bounding box center [1399, 100] width 20 height 20
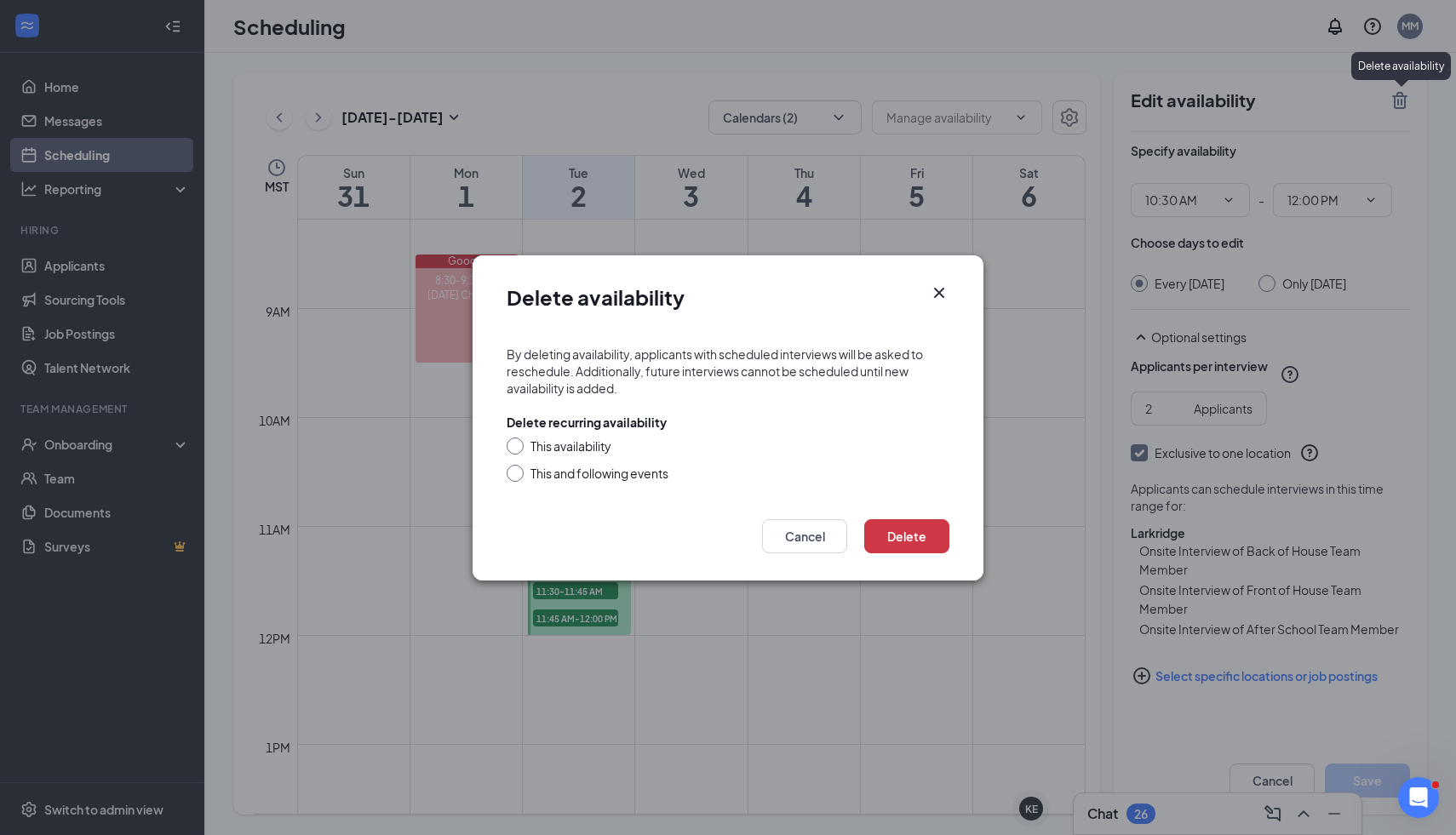
click at [518, 472] on div at bounding box center [515, 473] width 17 height 17
click at [515, 473] on input "This and following events" at bounding box center [512, 470] width 12 height 12
radio input "true"
click at [931, 525] on button "Delete" at bounding box center [907, 535] width 85 height 34
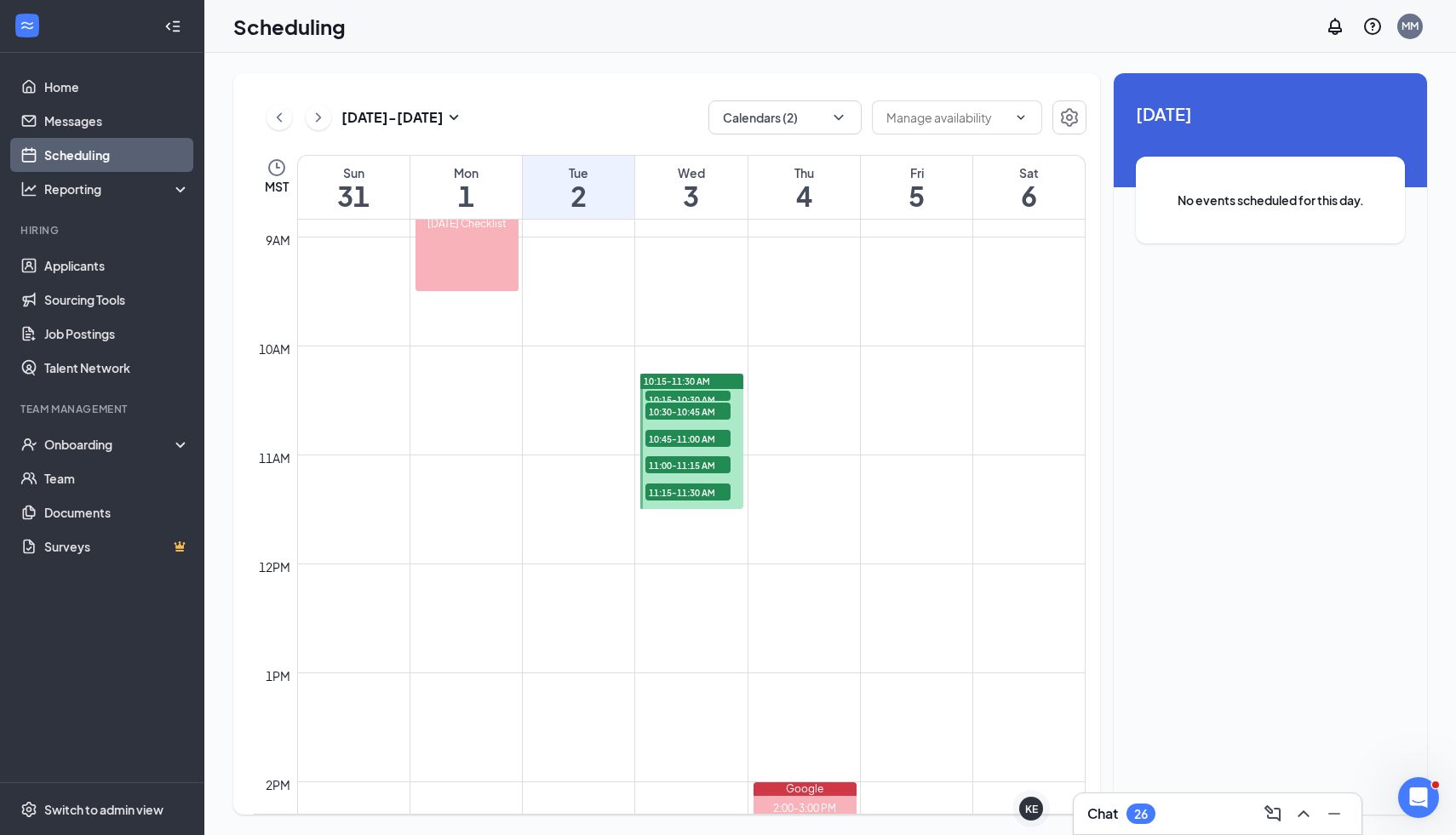
scroll to position [963, 0]
click at [734, 464] on div at bounding box center [692, 442] width 103 height 136
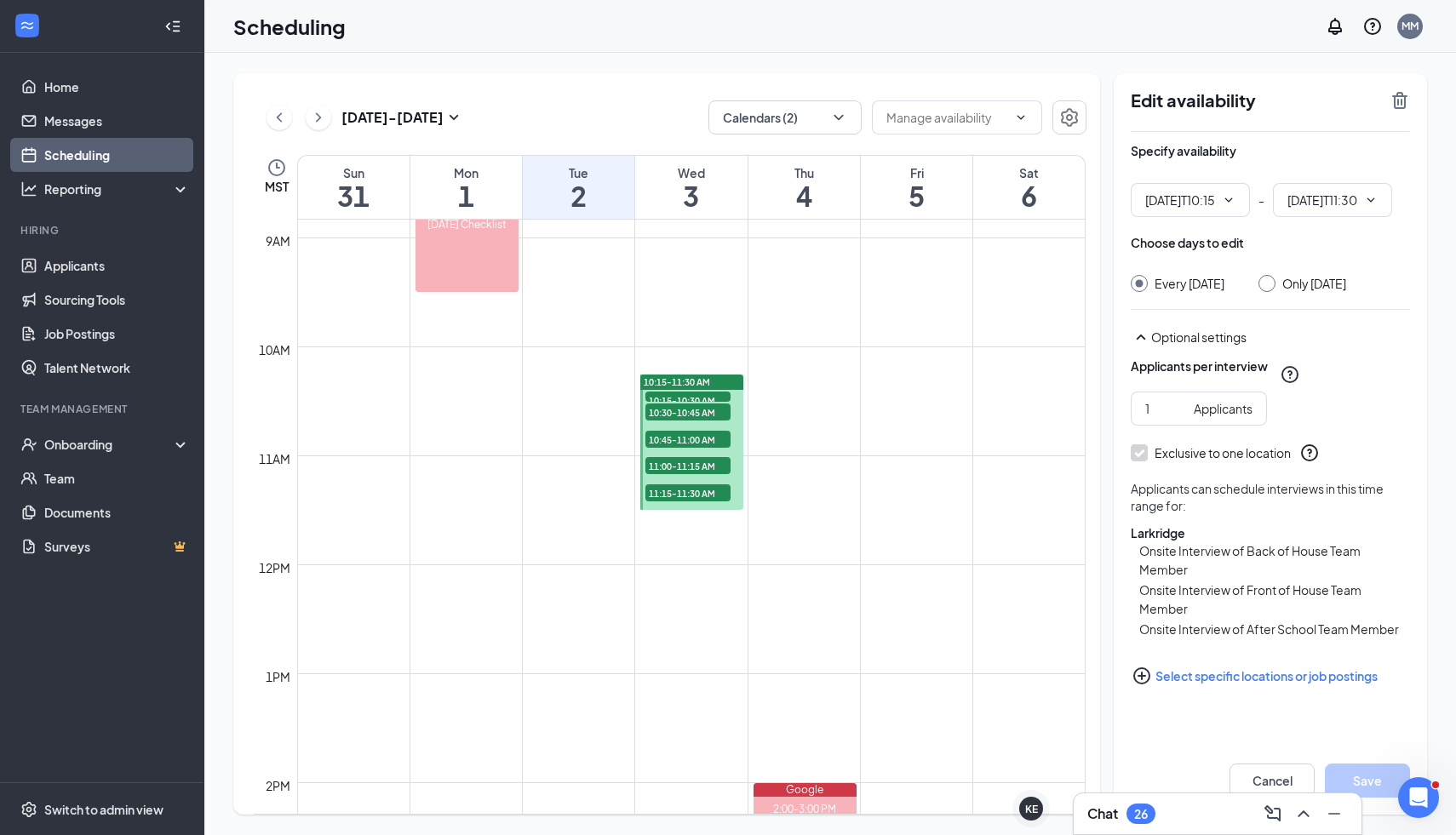
type input "10:15 AM"
type input "11:30 AM"
click at [1400, 103] on icon "TrashOutline" at bounding box center [1399, 100] width 20 height 20
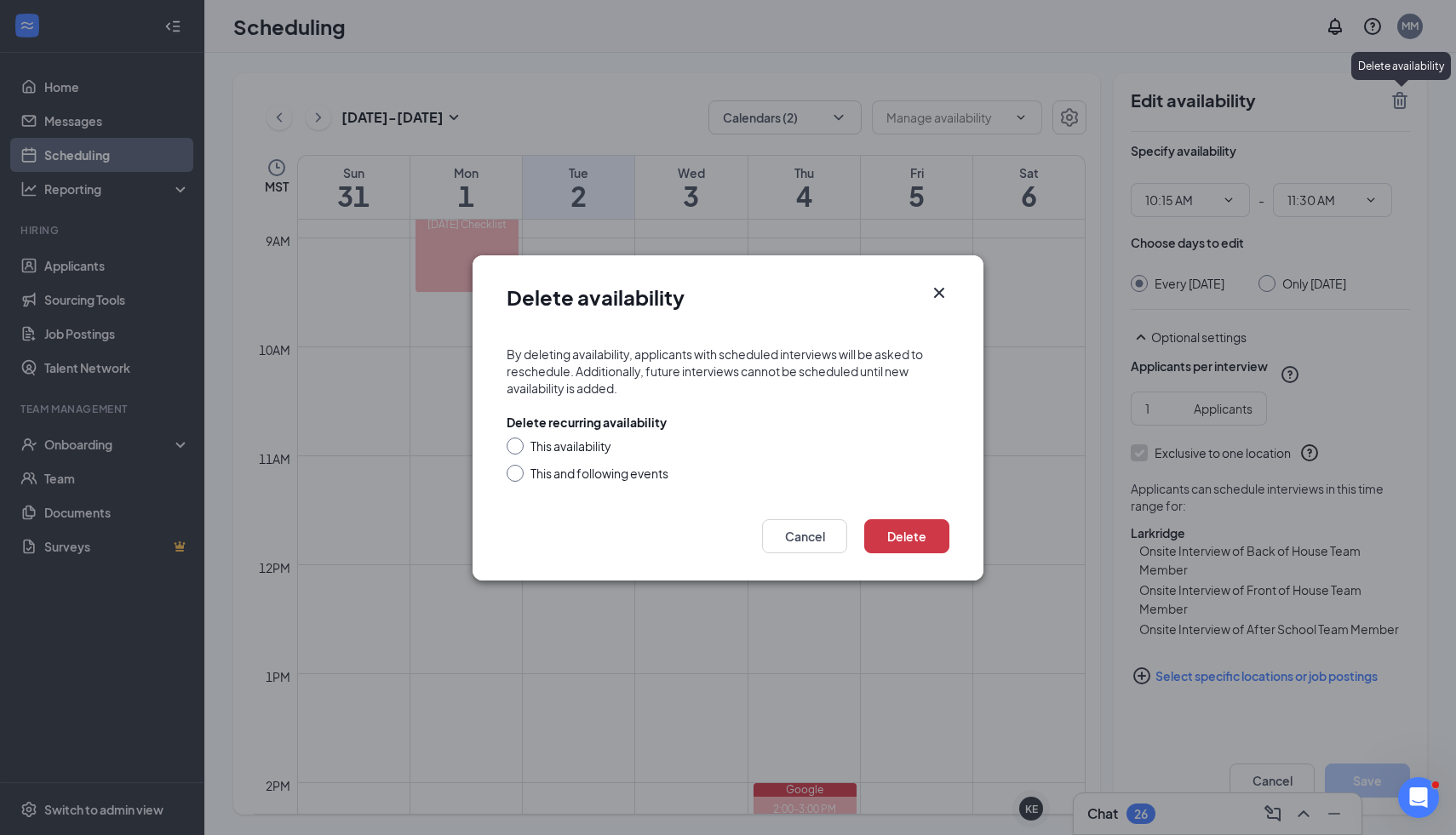
click at [512, 480] on div at bounding box center [515, 473] width 17 height 17
click at [512, 470] on input "This and following events" at bounding box center [512, 470] width 12 height 12
radio input "true"
click at [907, 537] on button "Delete" at bounding box center [907, 535] width 85 height 34
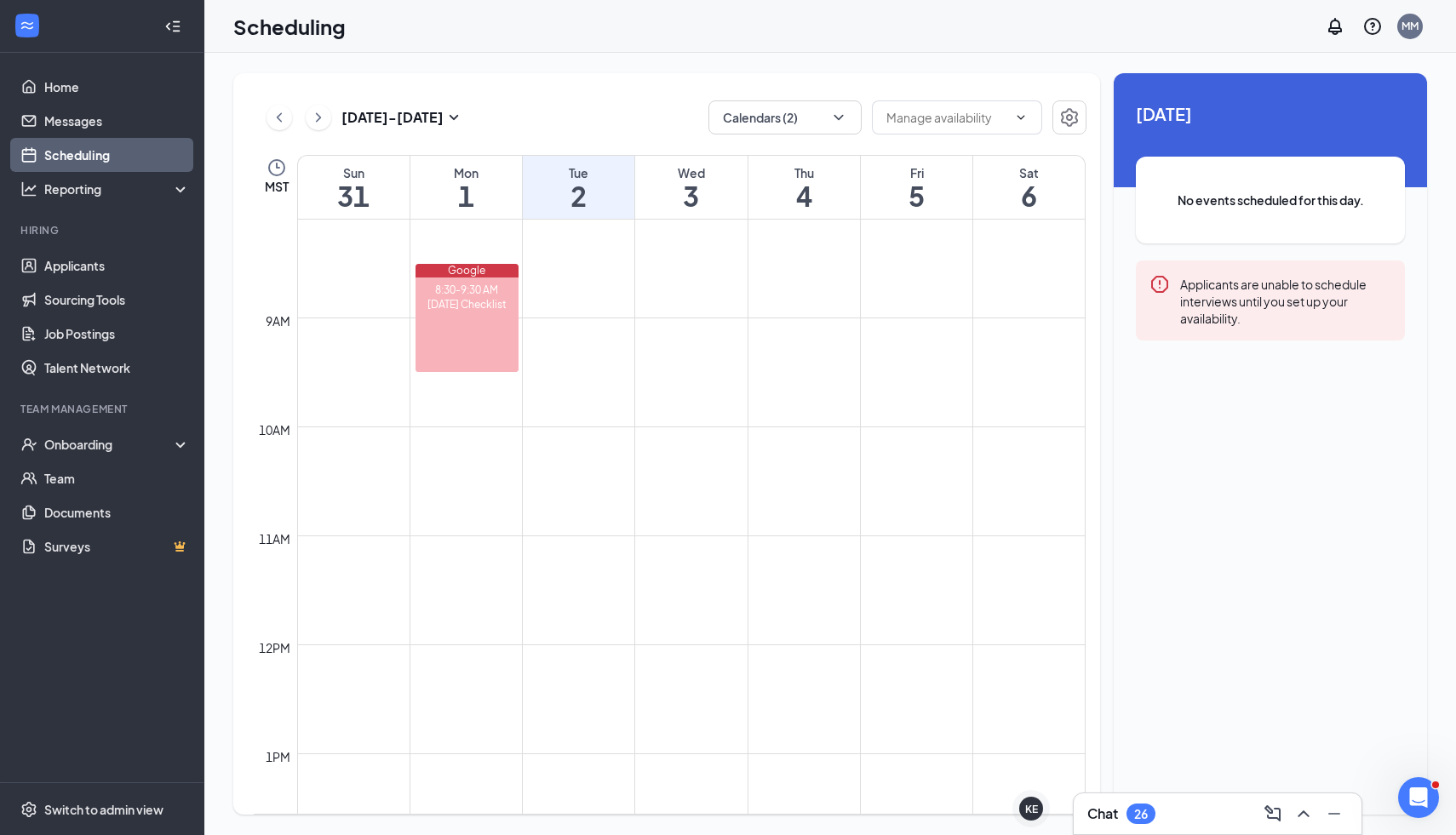
scroll to position [884, 0]
click at [101, 476] on link "Team" at bounding box center [117, 478] width 146 height 34
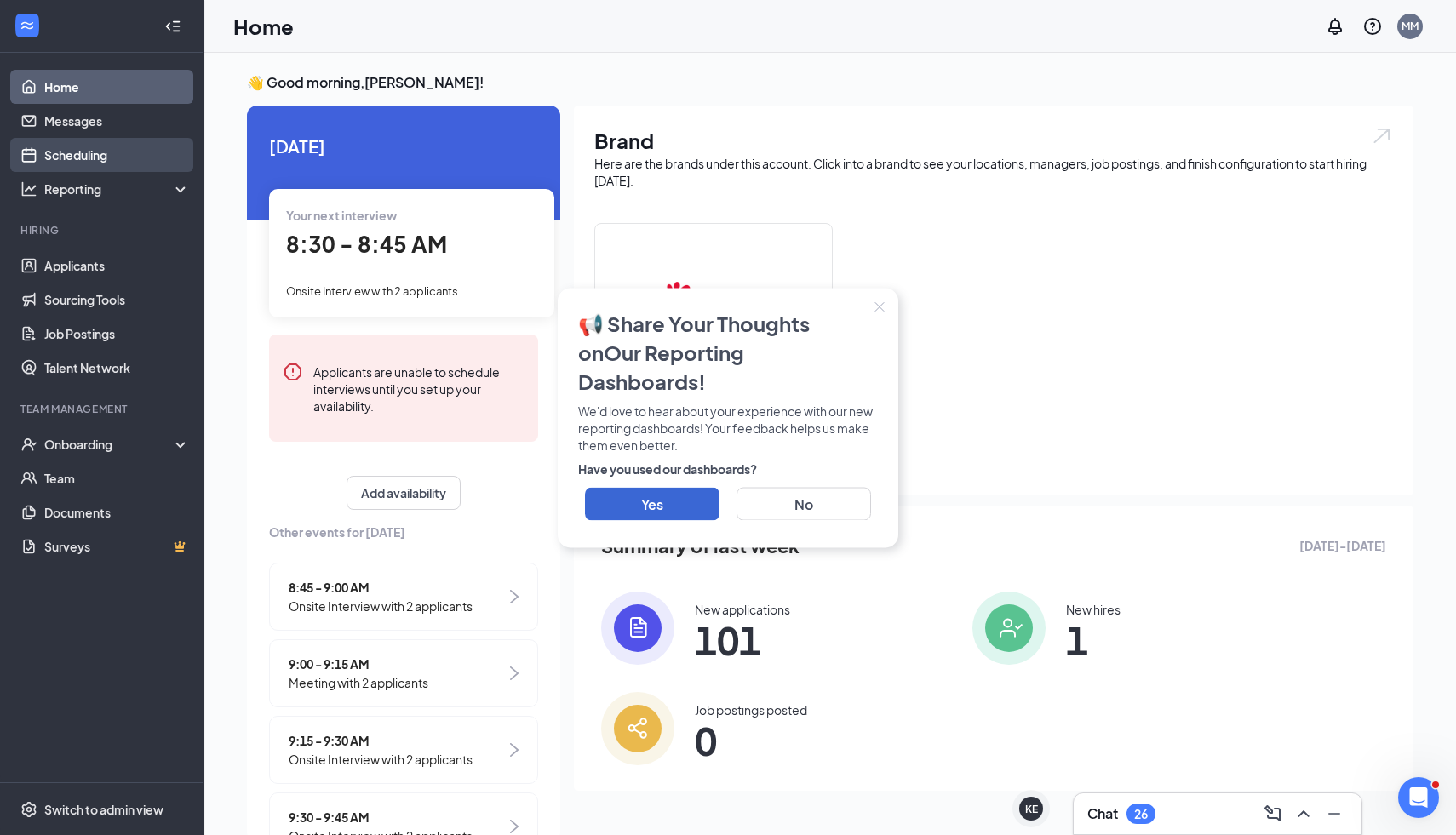
click at [84, 149] on link "Scheduling" at bounding box center [117, 154] width 146 height 34
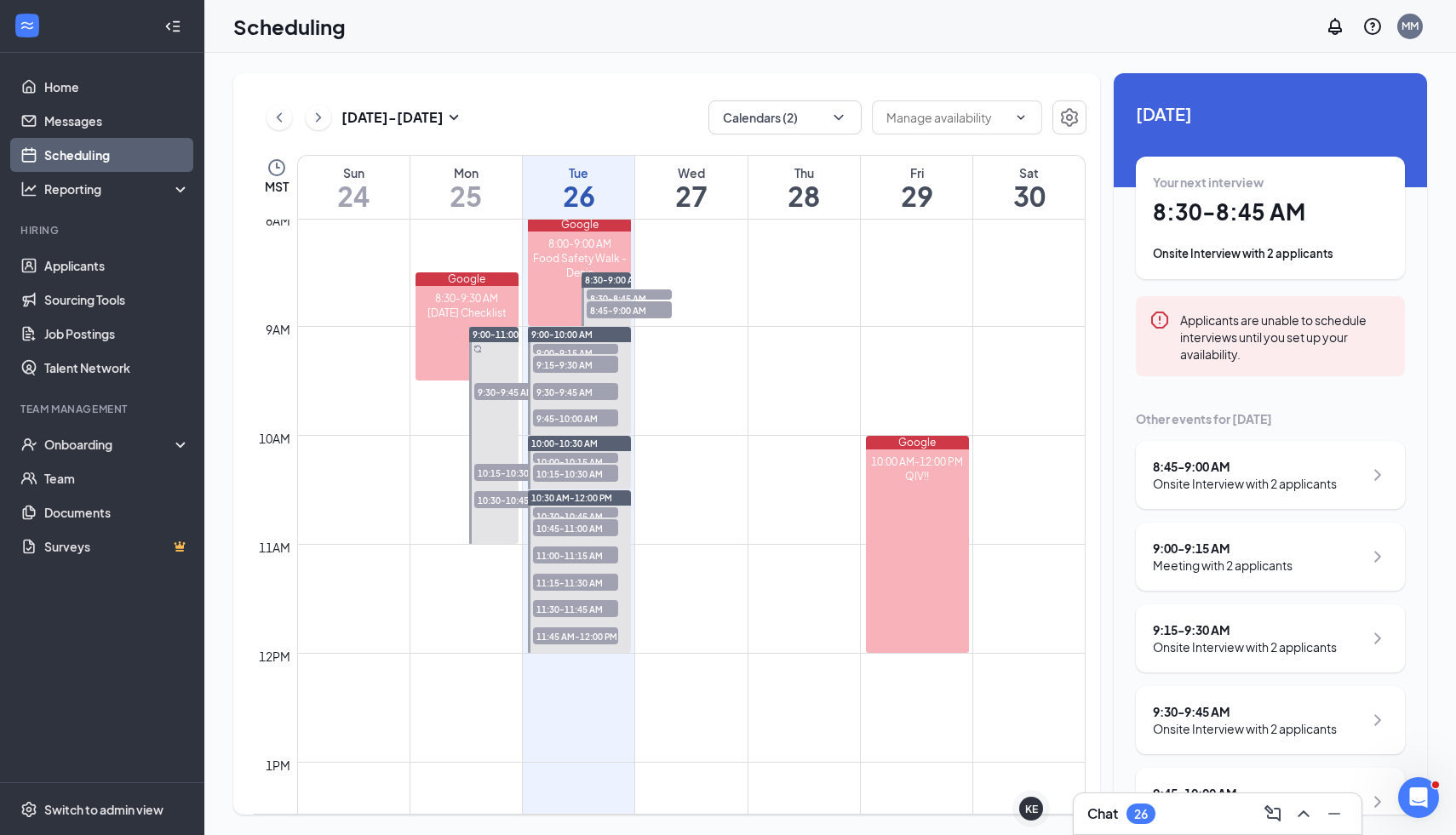
scroll to position [871, 0]
